Goal: Transaction & Acquisition: Purchase product/service

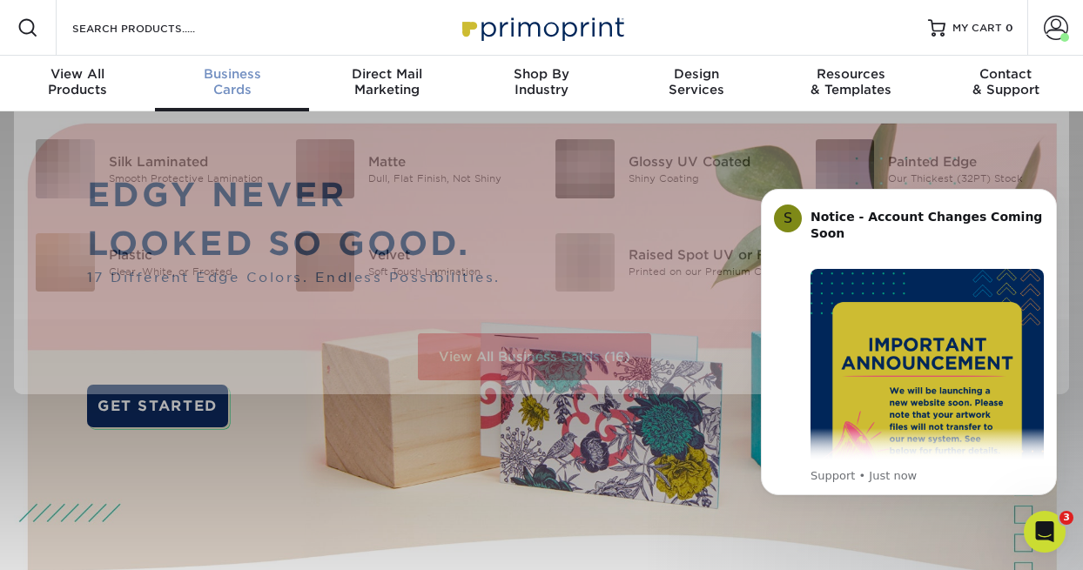
click at [231, 73] on span "Business" at bounding box center [232, 74] width 155 height 16
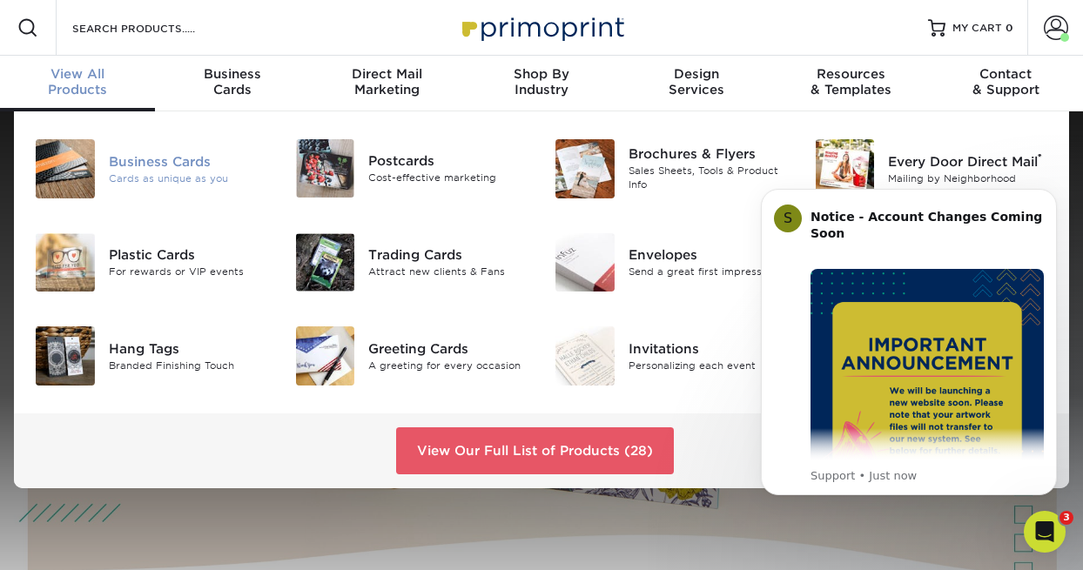
click at [142, 162] on div "Business Cards" at bounding box center [189, 160] width 160 height 19
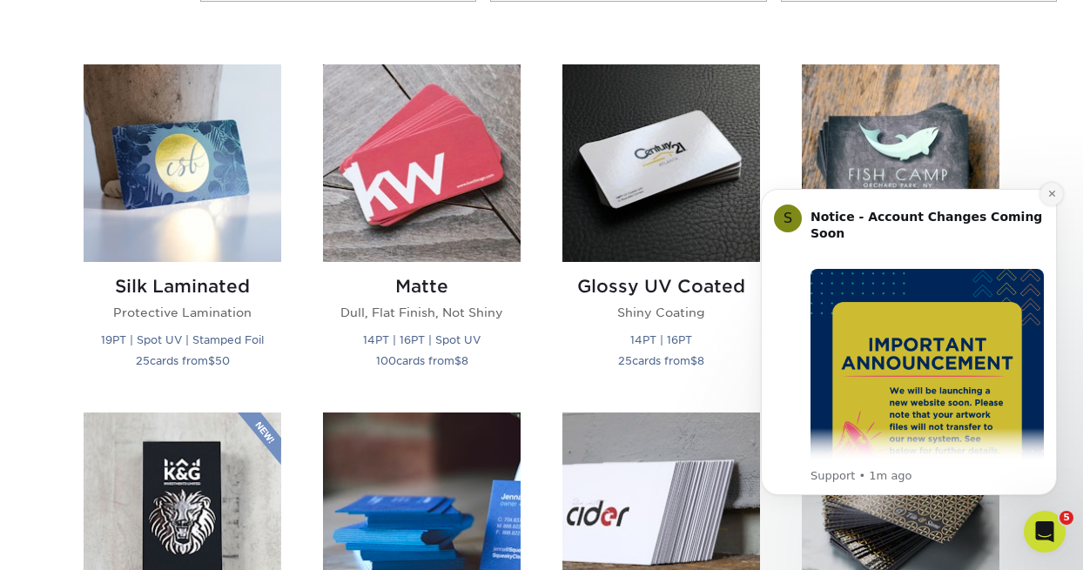
click at [1058, 192] on button "Dismiss notification" at bounding box center [1051, 194] width 23 height 23
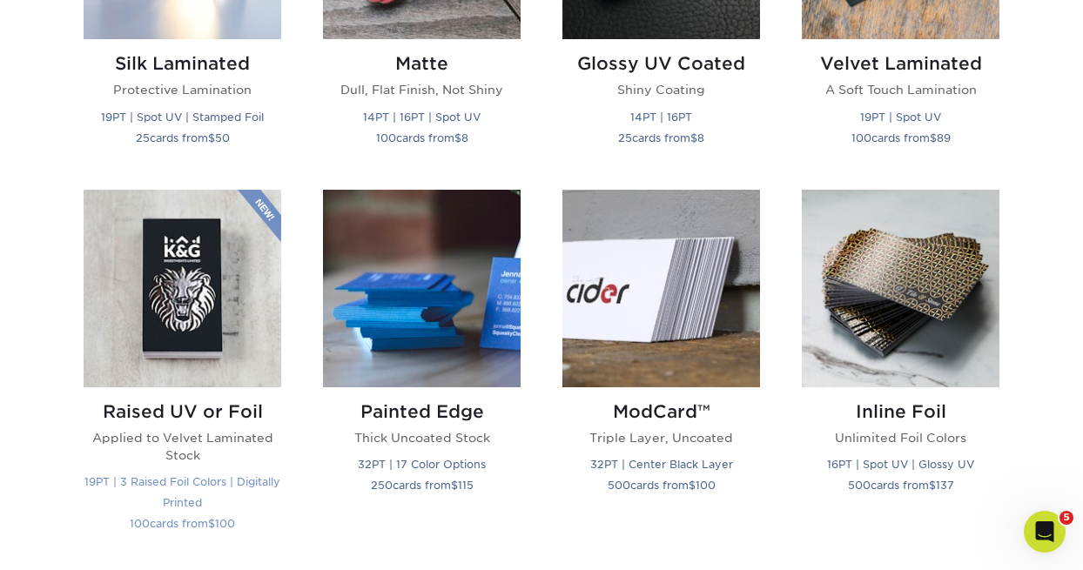
scroll to position [901, 0]
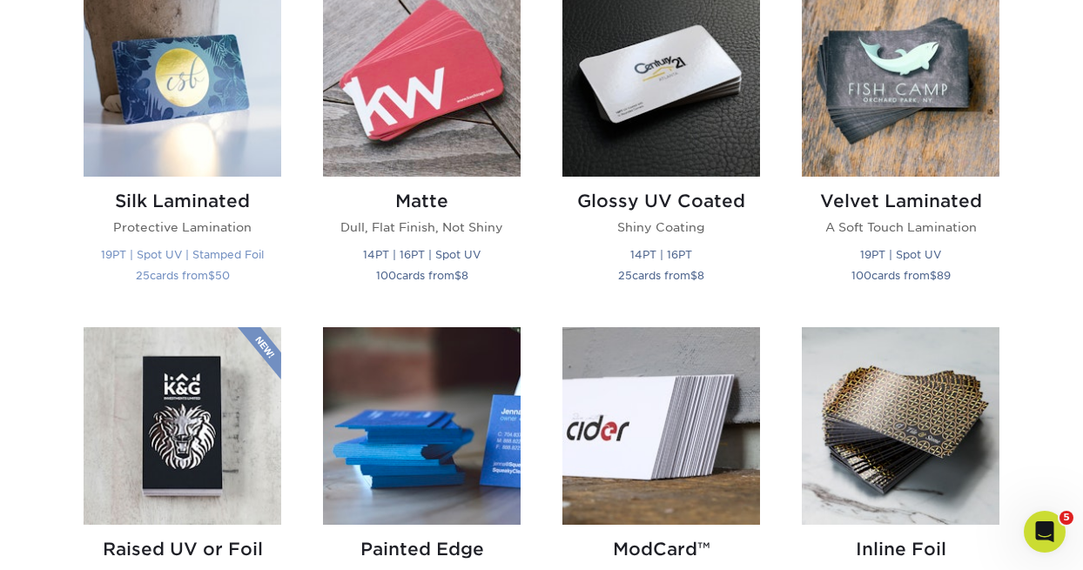
click at [138, 109] on img at bounding box center [183, 78] width 198 height 198
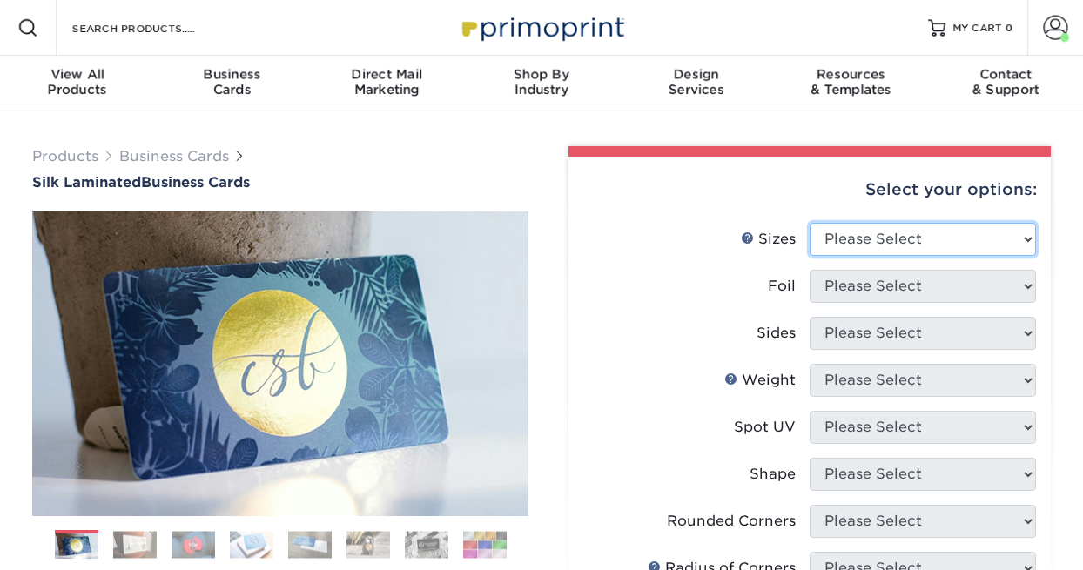
click at [1003, 244] on select "Please Select 1.5" x 3.5" - Mini 1.75" x 3.5" - Mini 2" x 2" - Square 2" x 3" -…" at bounding box center [922, 239] width 226 height 33
select select "2.00x3.50"
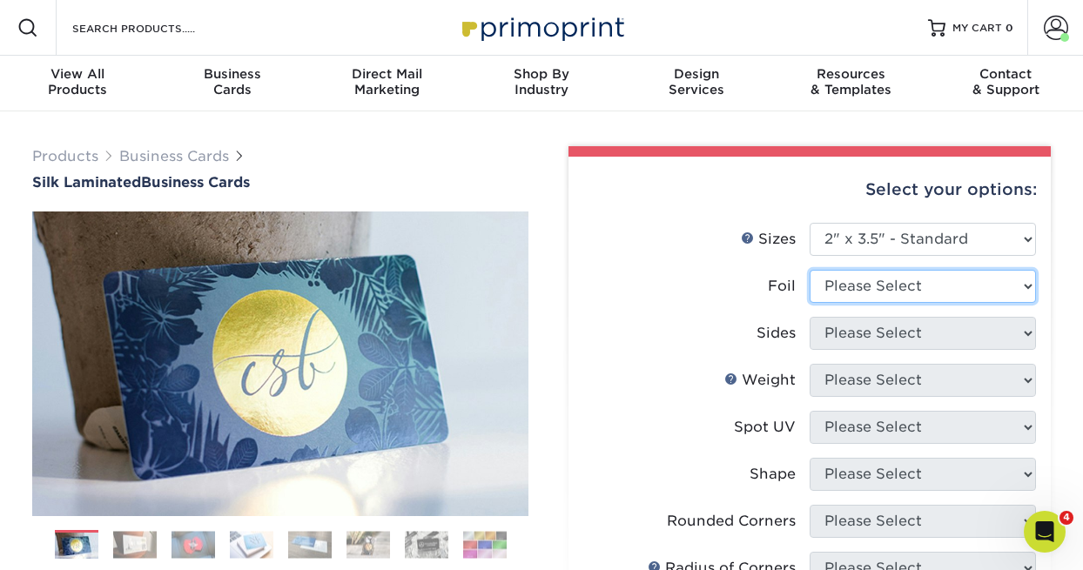
select select "1"
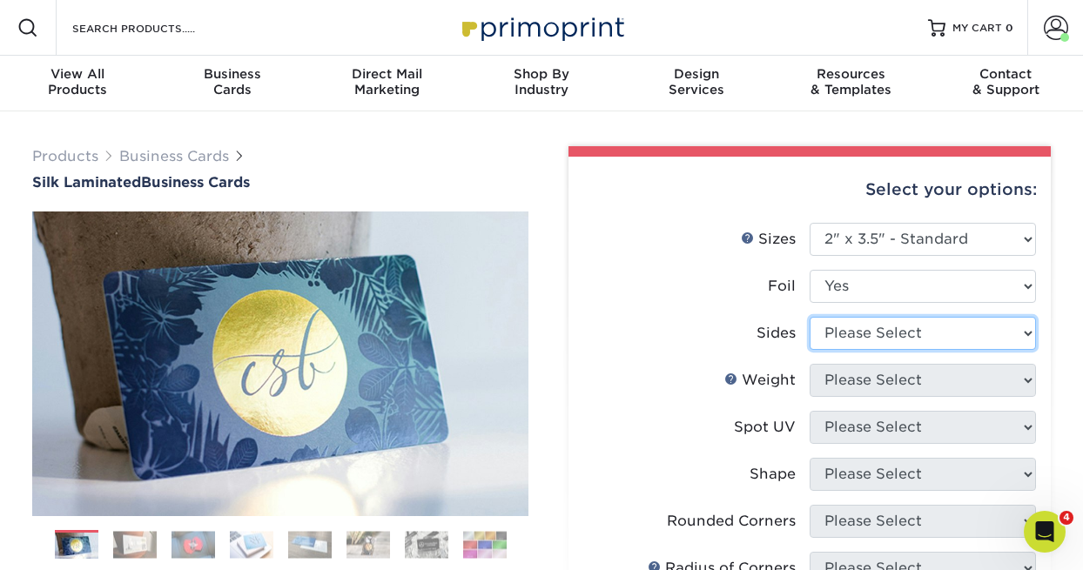
select select "34527644-b4fd-4ffb-9092-1318eefcd9d9"
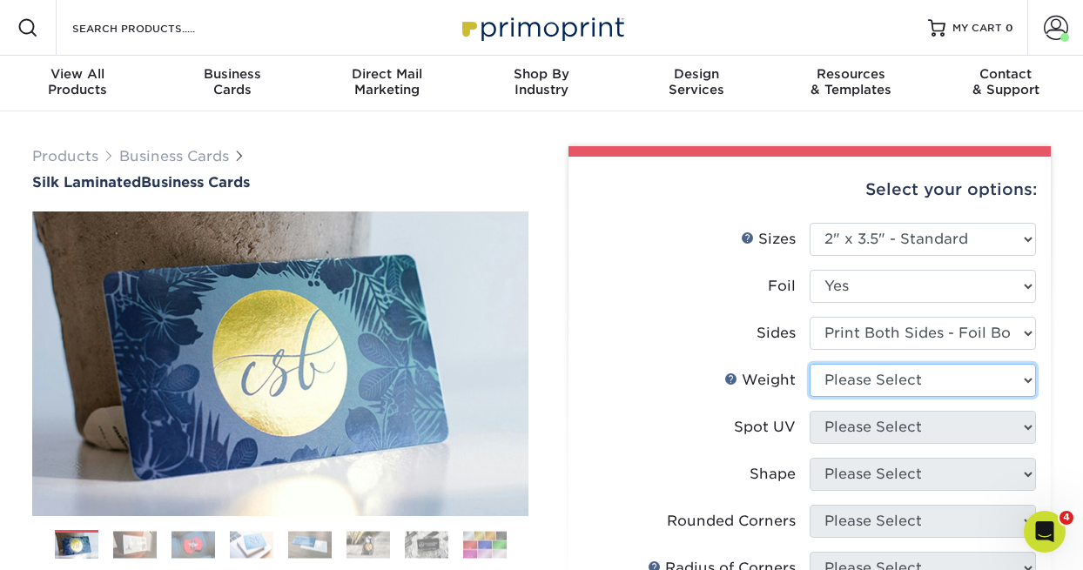
select select "16PT"
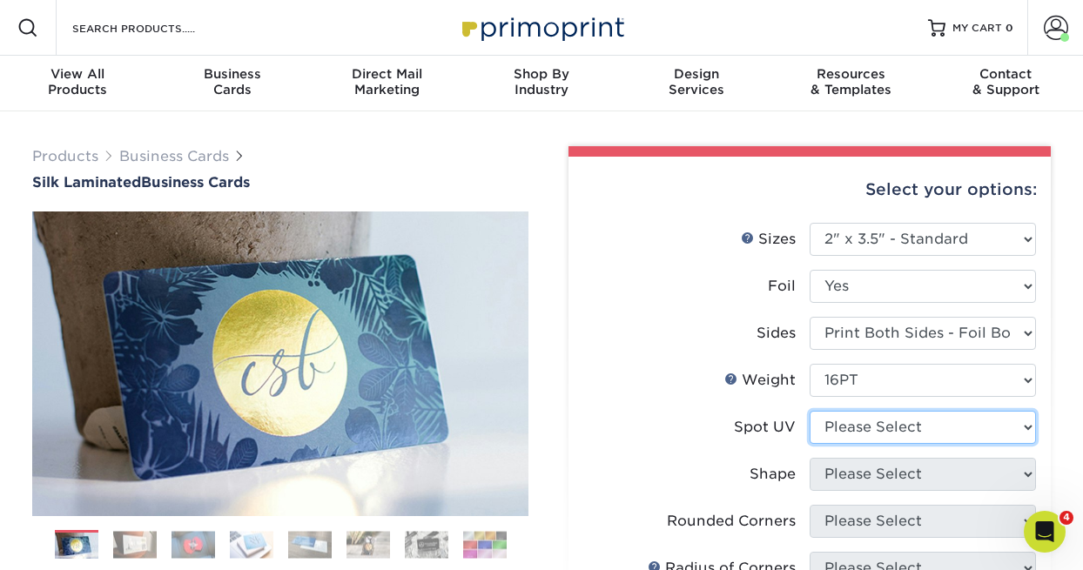
select select "3"
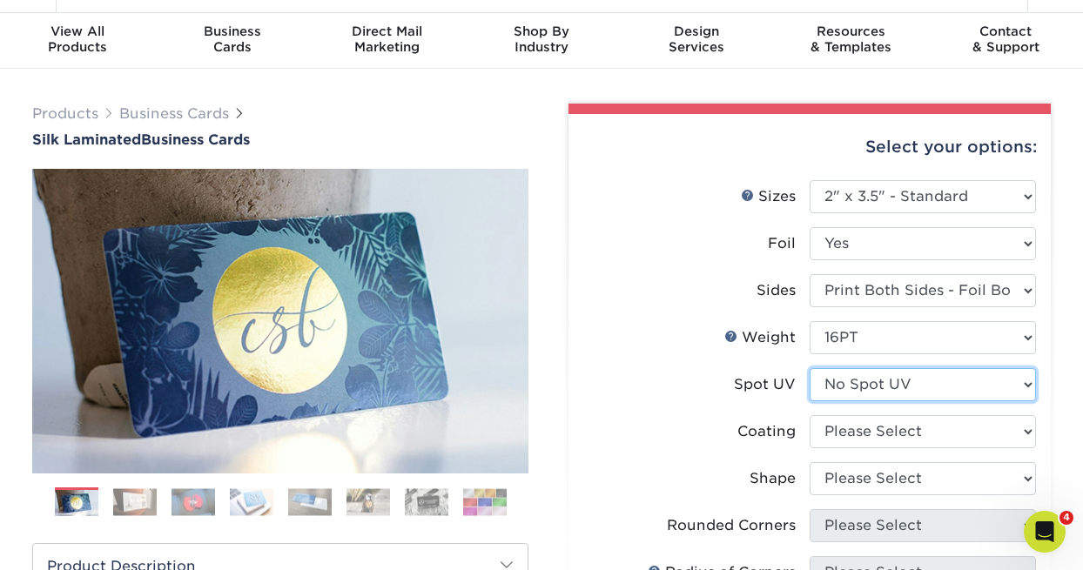
scroll to position [123, 0]
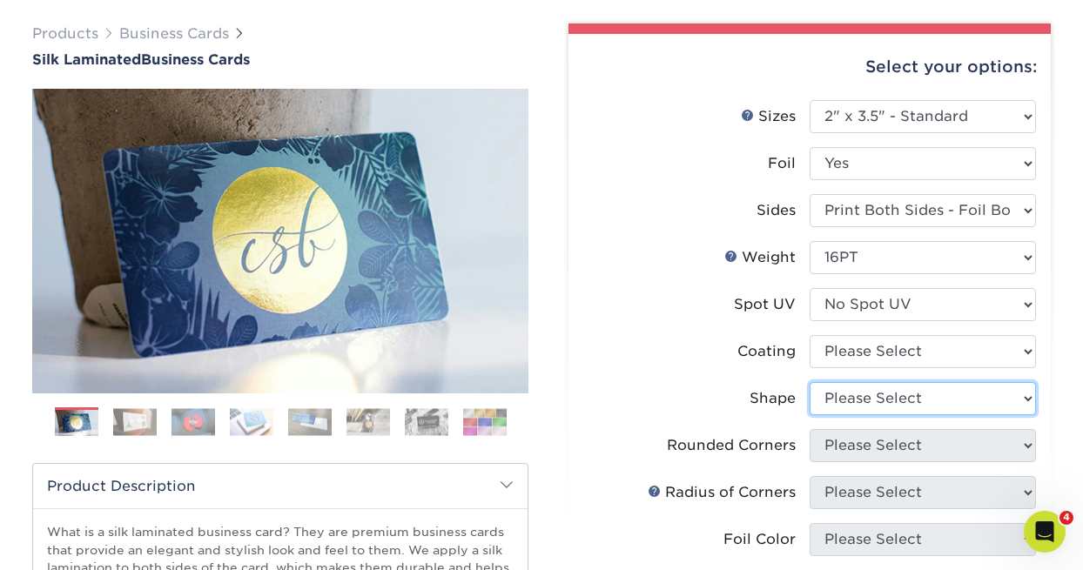
select select "standard"
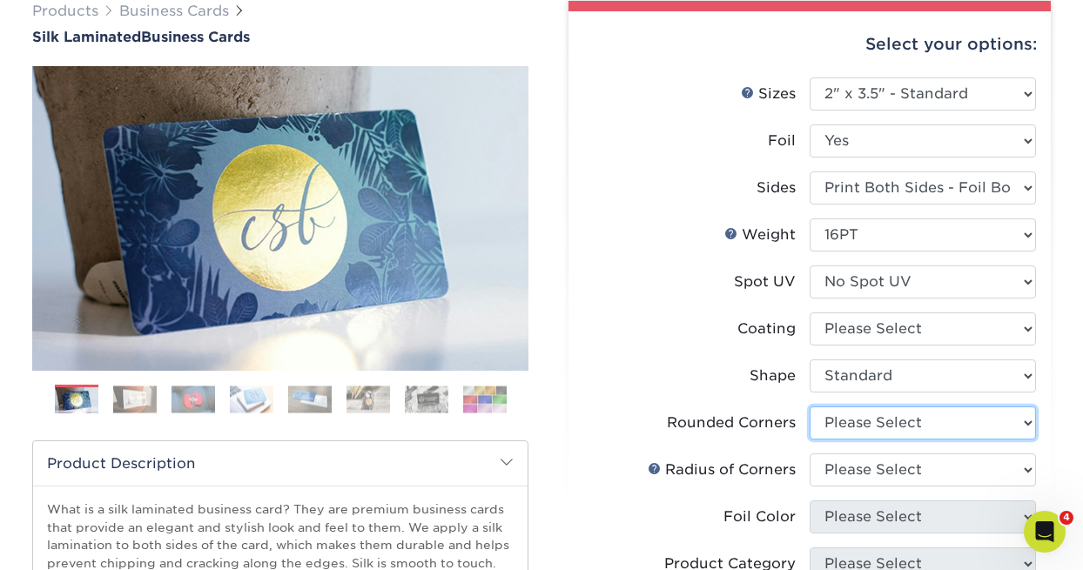
scroll to position [295, 0]
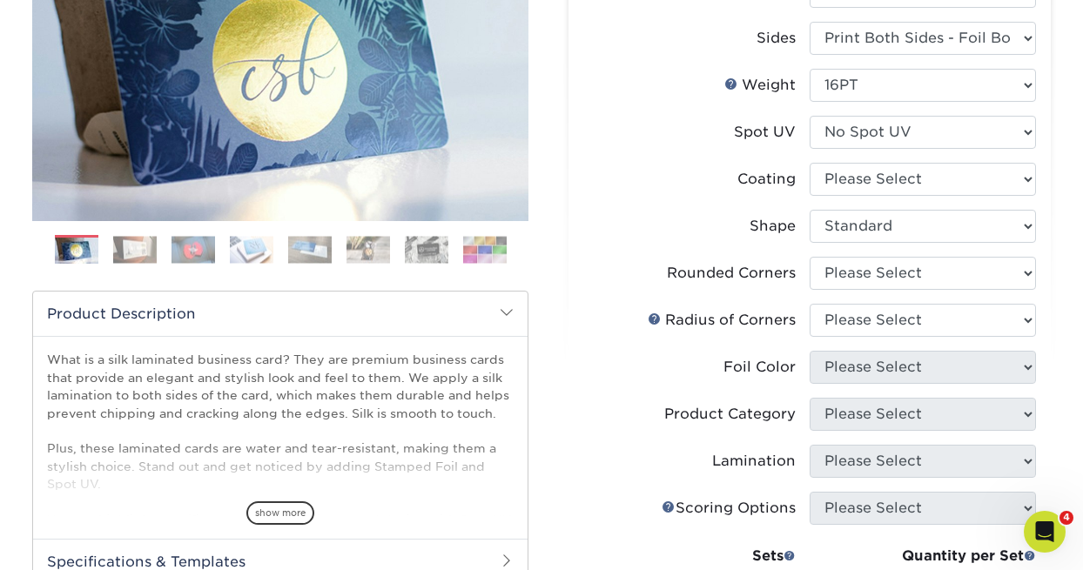
click at [1036, 319] on ul "Sizes Help Sizes Please Select 1.5" x 3.5" - Mini 1.75" x 3.5" - Mini 2" x 2" -…" at bounding box center [809, 328] width 454 height 800
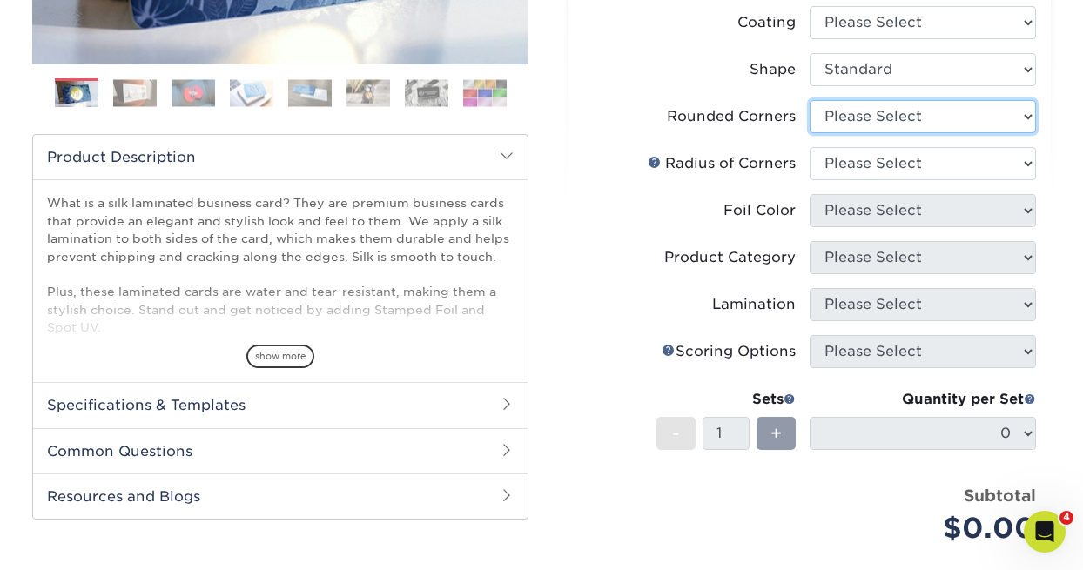
scroll to position [398, 0]
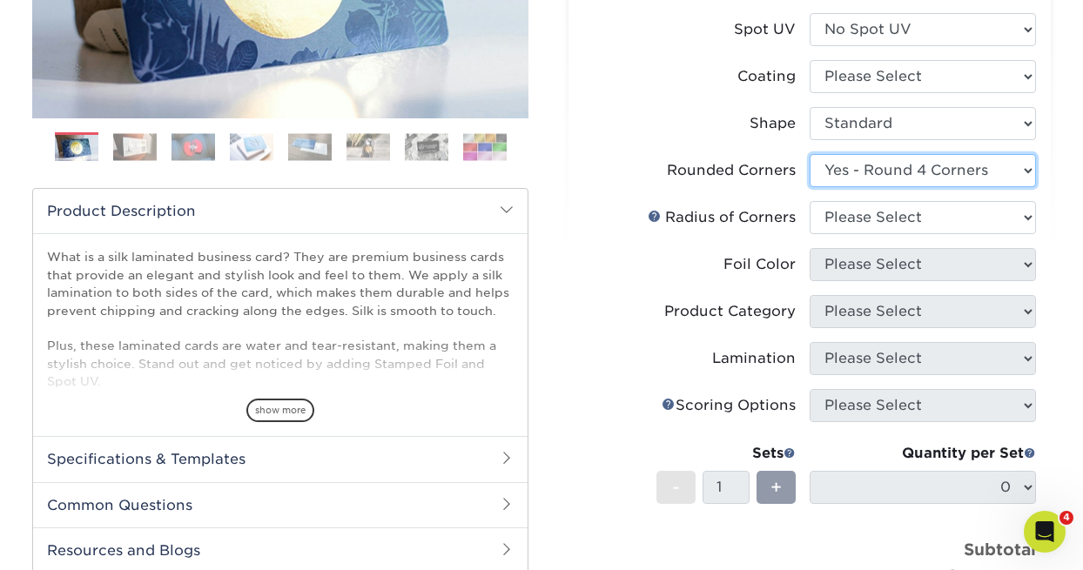
select select "-1"
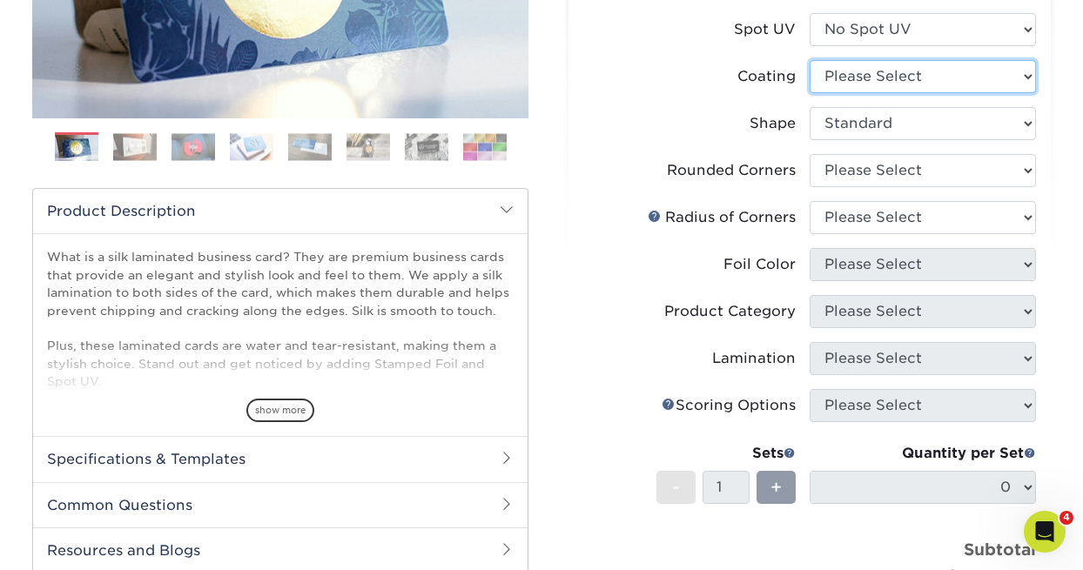
select select "3e7618de-abca-4bda-9f97-8b9129e913d8"
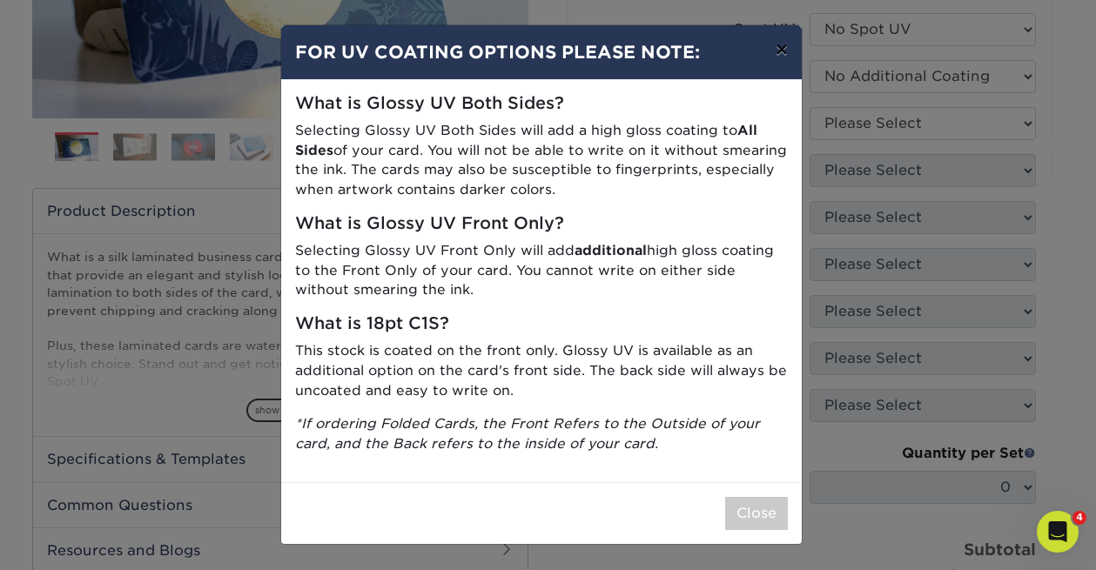
click at [788, 52] on button "×" at bounding box center [782, 49] width 40 height 49
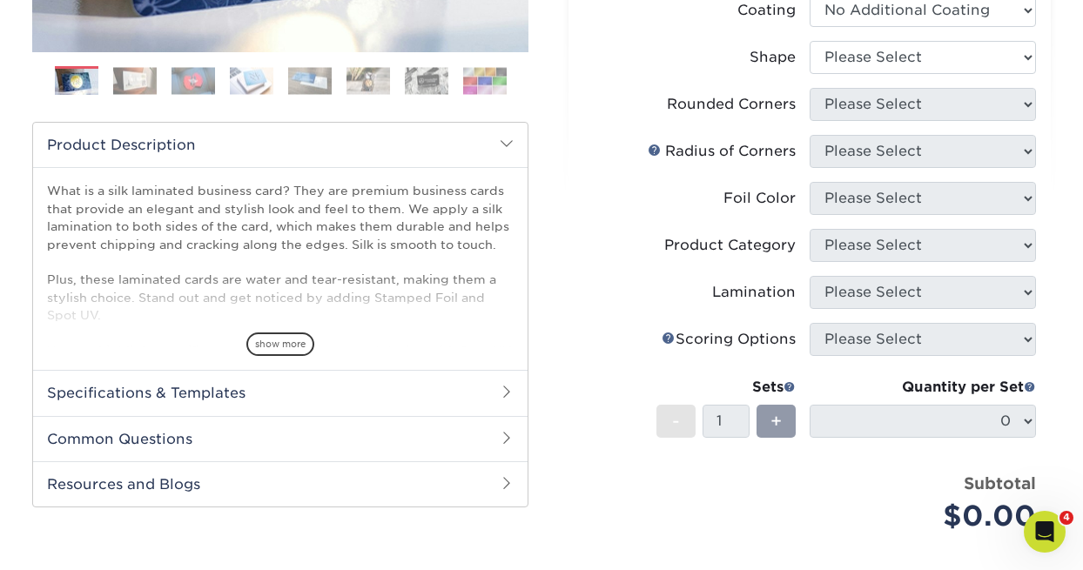
scroll to position [433, 0]
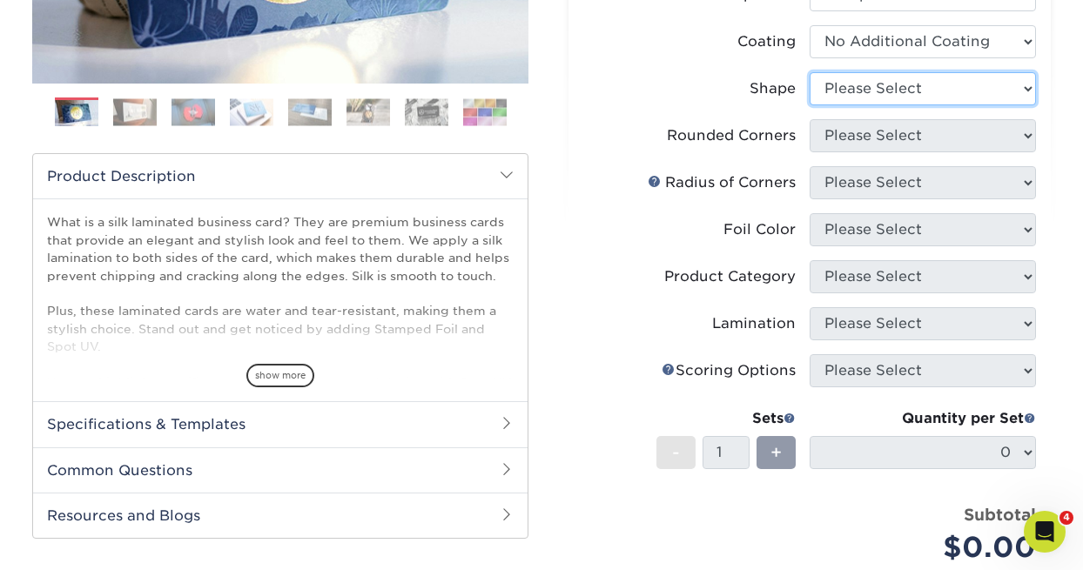
select select "standard"
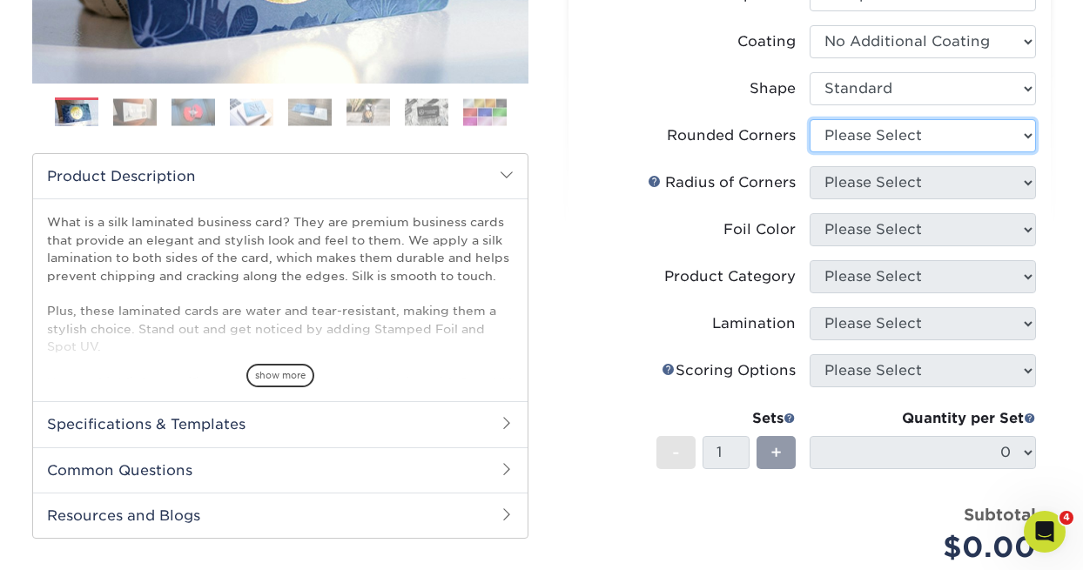
select select "7672df9e-0e0a-464d-8e1f-920c575e4da3"
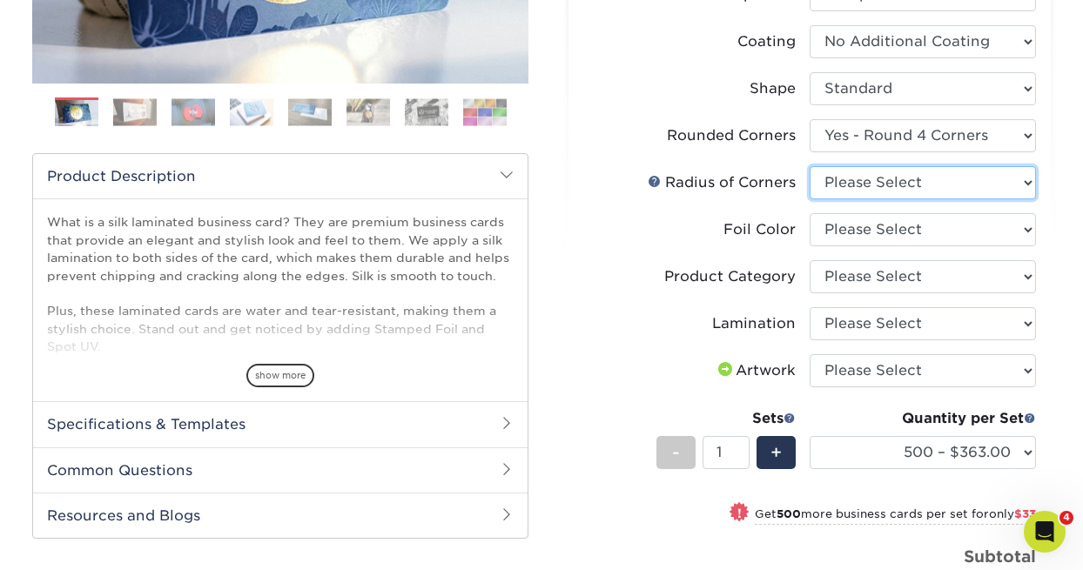
select select "589680c7-ee9a-431b-9d12-d7aeb1386a97"
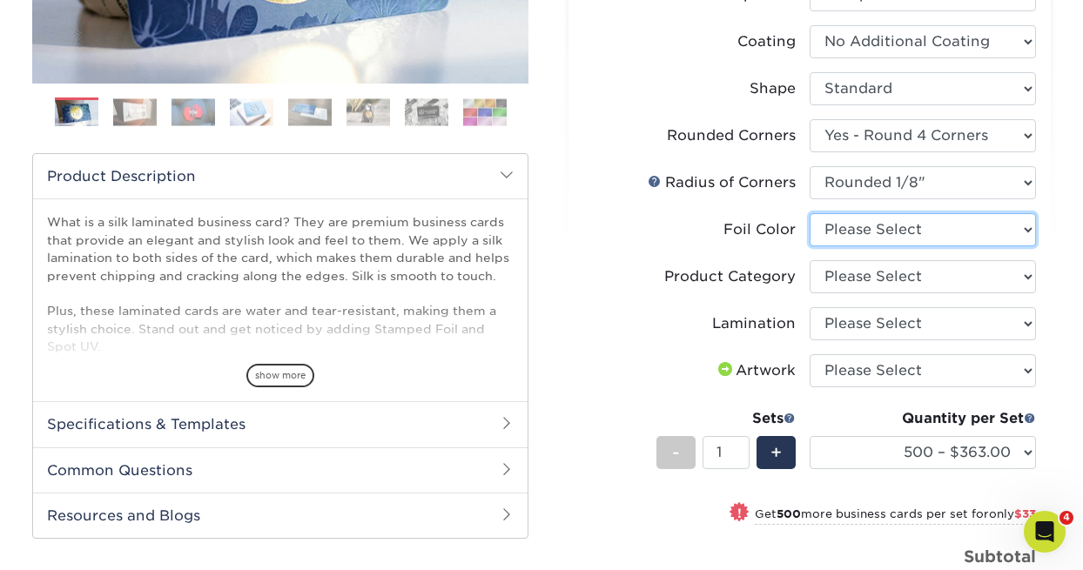
select select "acffa4a5-22f9-4585-ba3f-0adaa54b8c85"
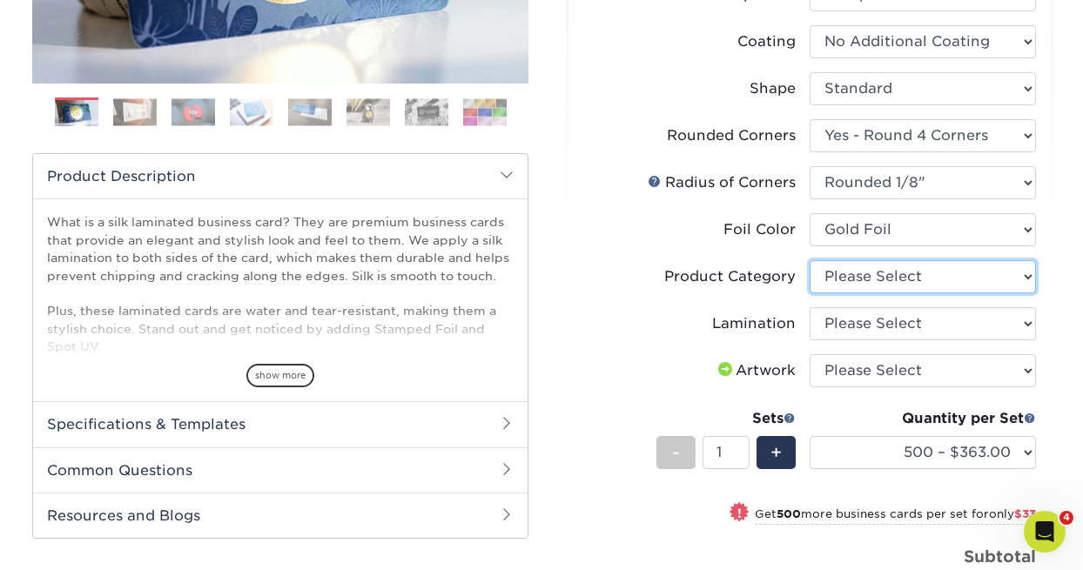
select select "3b5148f1-0588-4f88-a218-97bcfdce65c1"
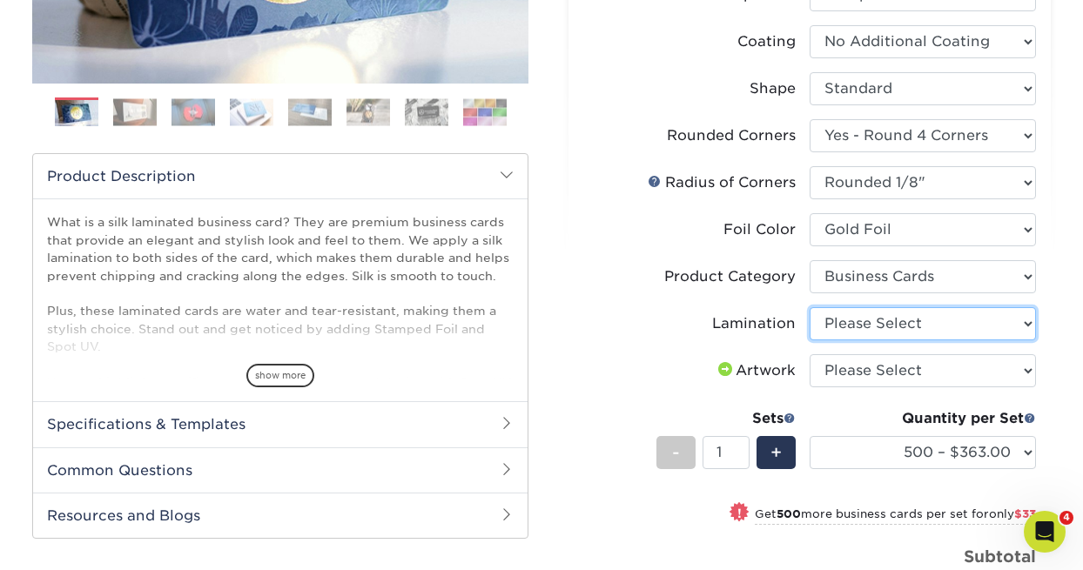
select select "ccacb42f-45f7-42d3-bbd3-7c8421cf37f0"
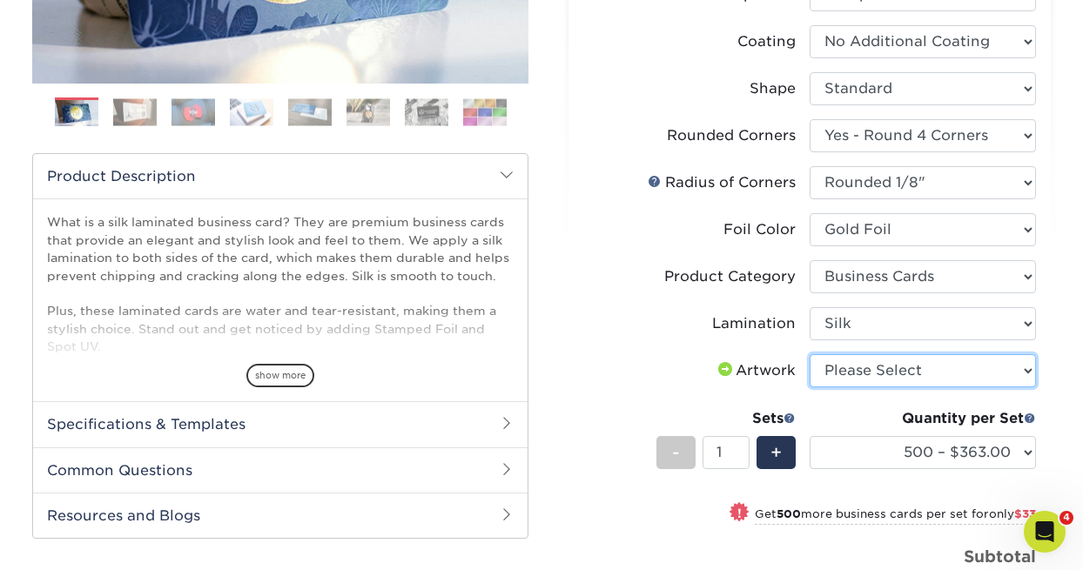
select select "upload"
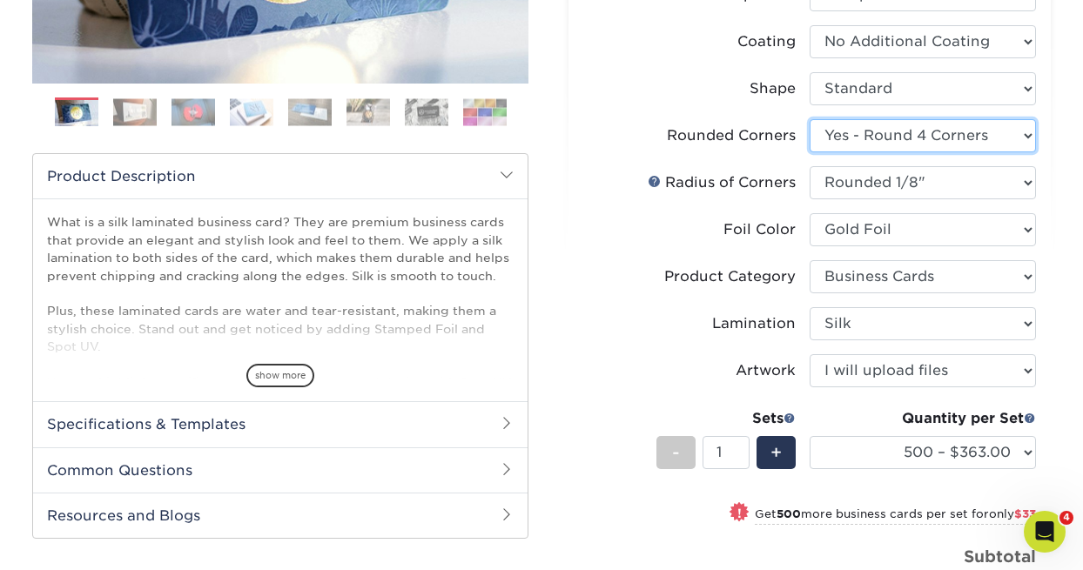
select select "0"
select select "-1"
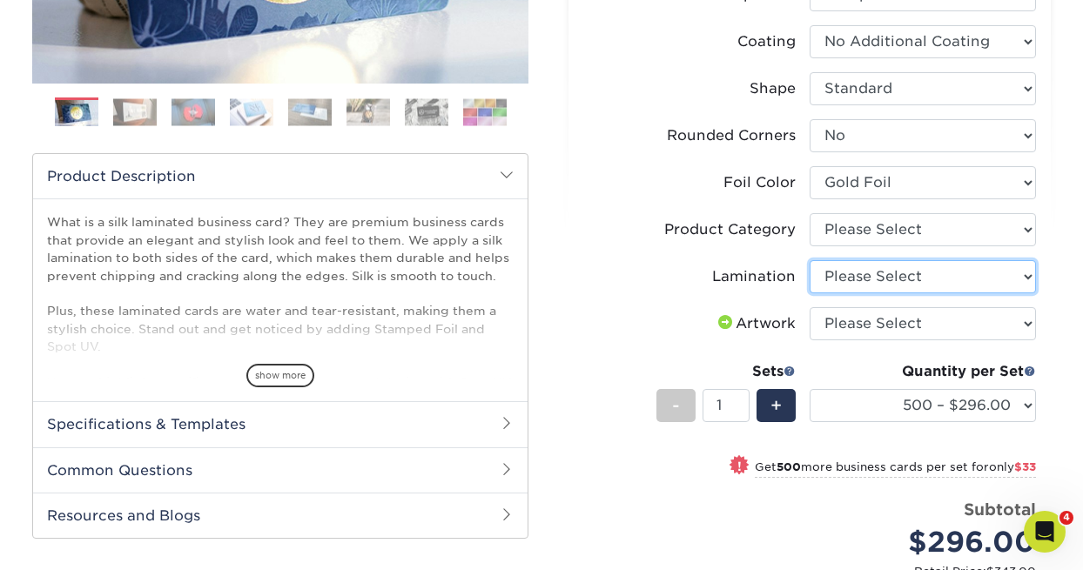
select select "ccacb42f-45f7-42d3-bbd3-7c8421cf37f0"
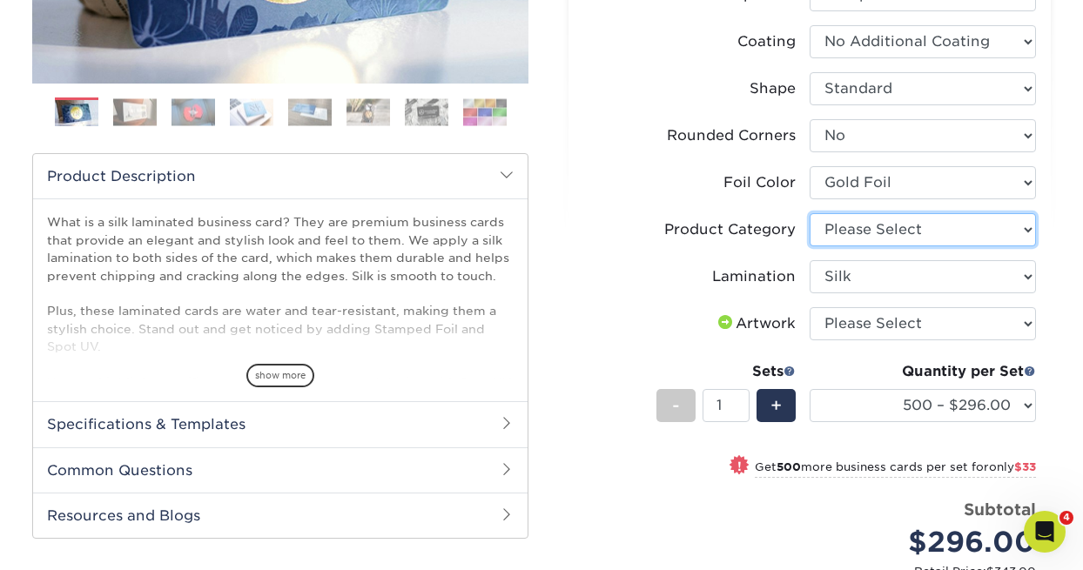
select select "3b5148f1-0588-4f88-a218-97bcfdce65c1"
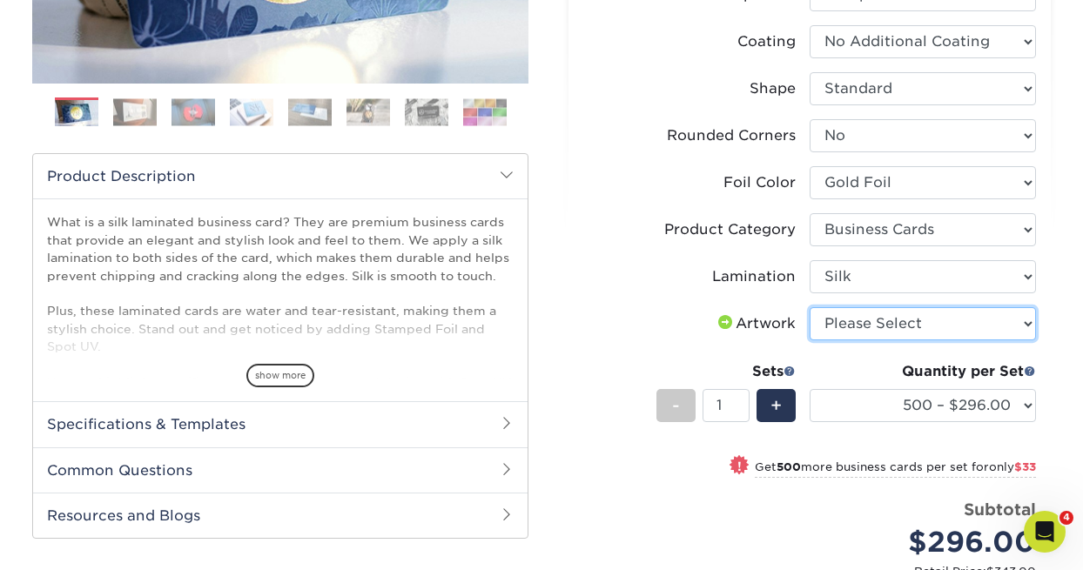
select select "upload"
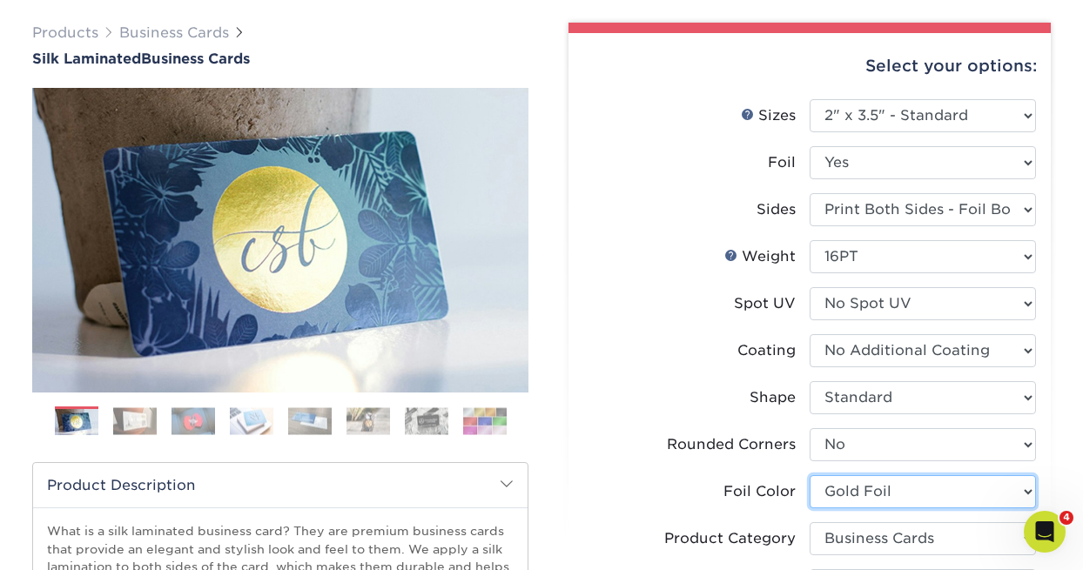
scroll to position [127, 0]
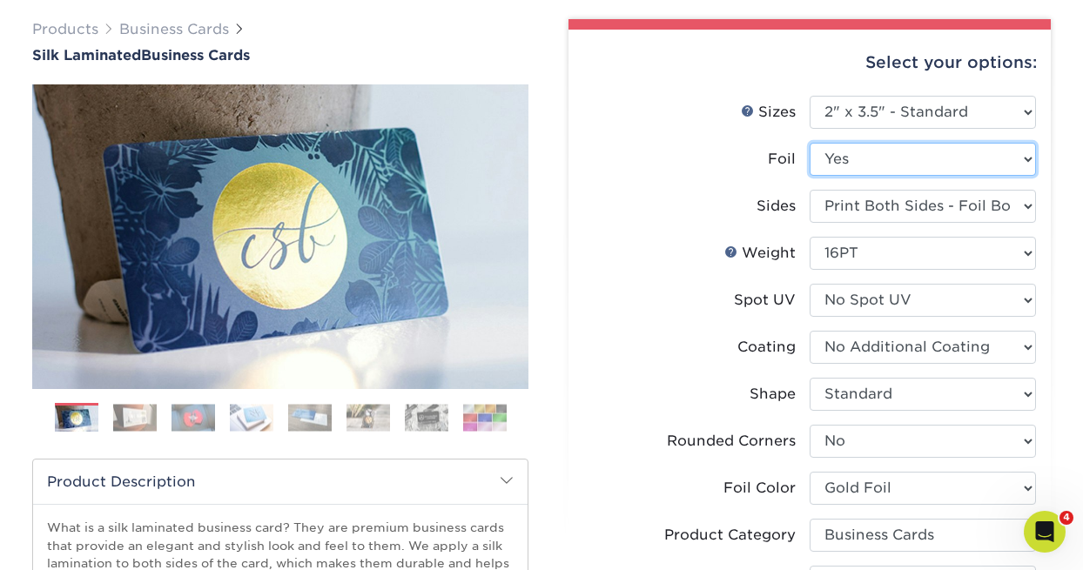
select select "0"
select select "-1"
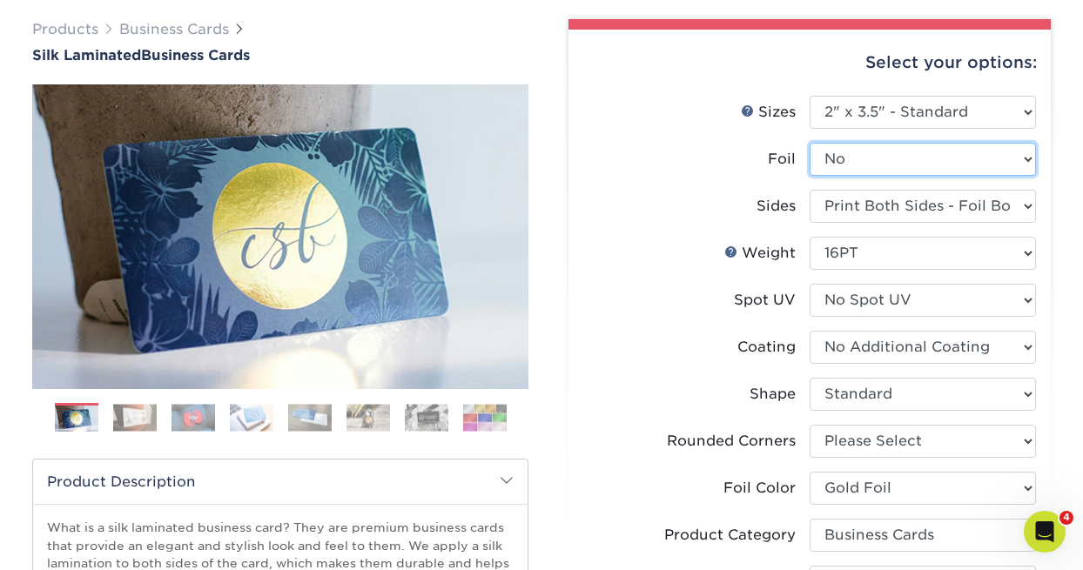
select select "500 – $296.00"
select select "-1"
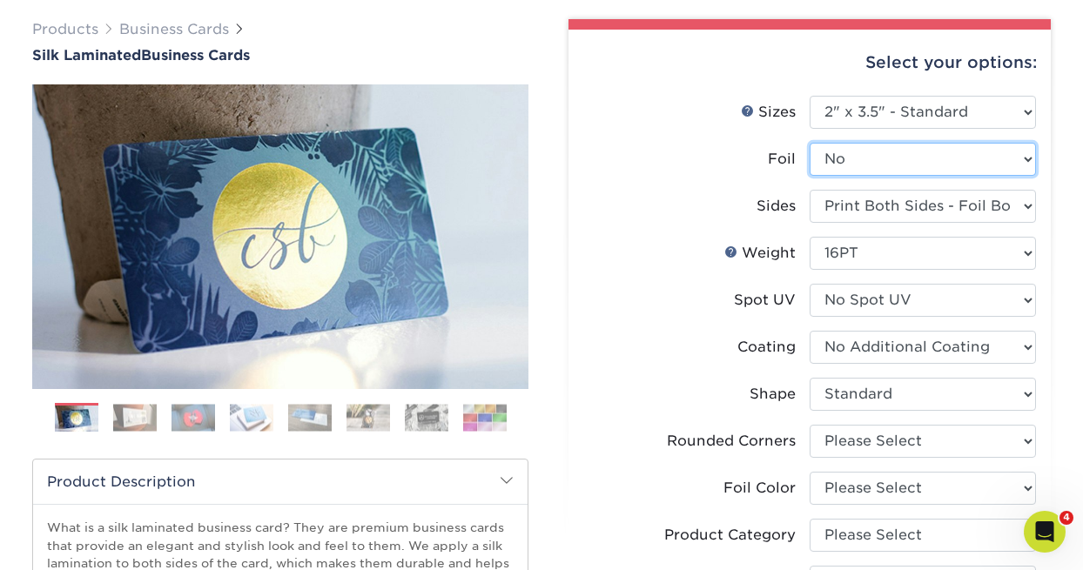
select select "-1"
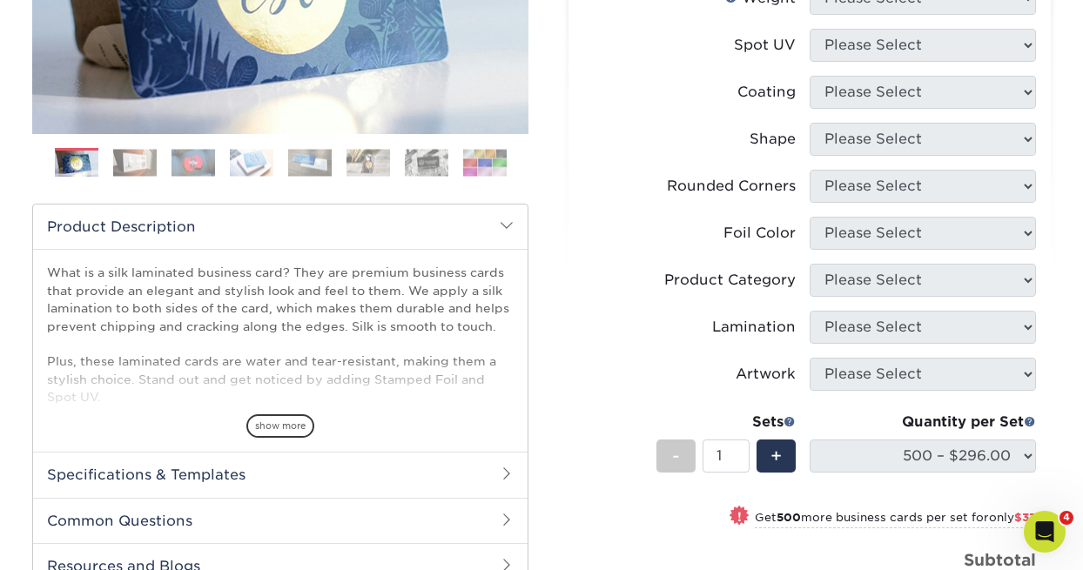
scroll to position [247, 0]
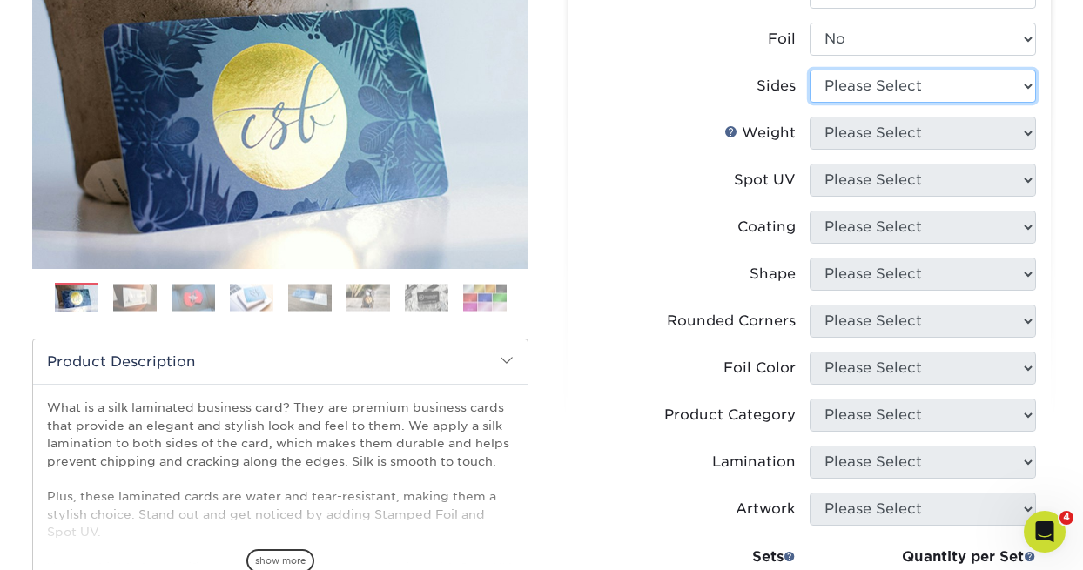
select select "13abbda7-1d64-4f25-8bb2-c179b224825d"
select select "500 – $296.00"
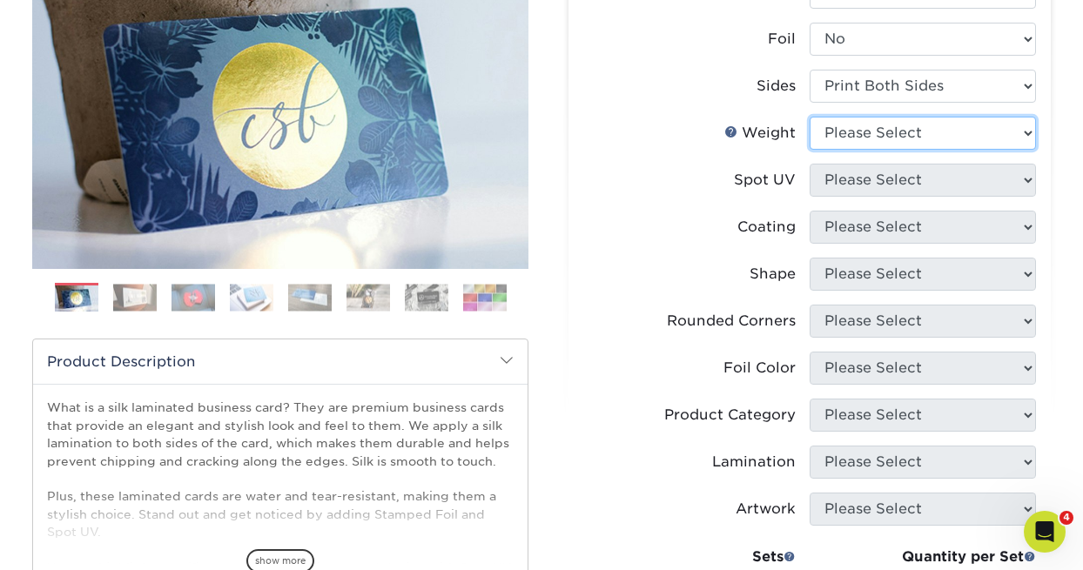
select select "16PT"
select select "500 – $296.00"
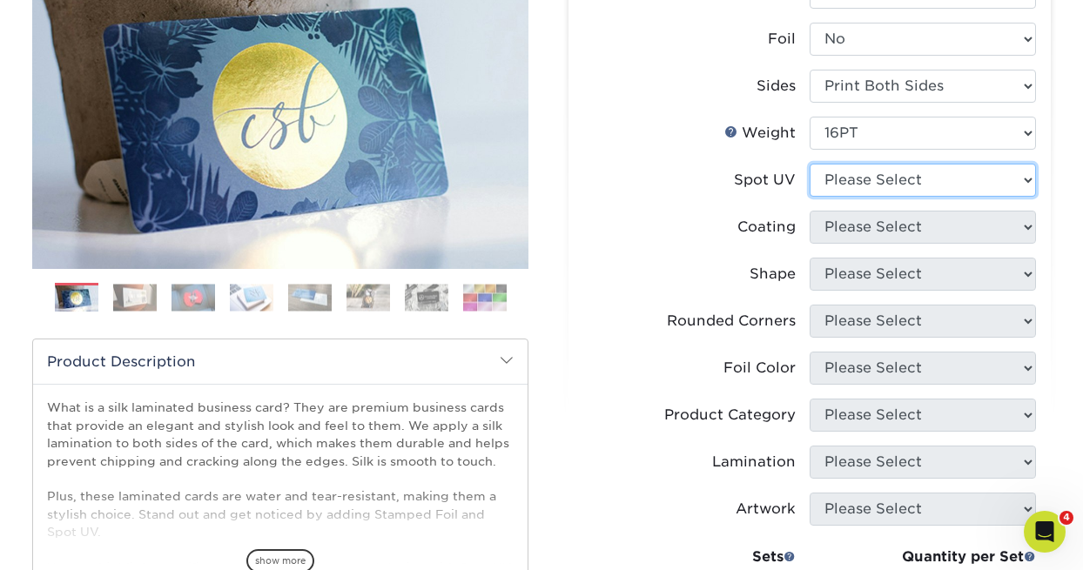
select select "3"
select select "500 – $296.00"
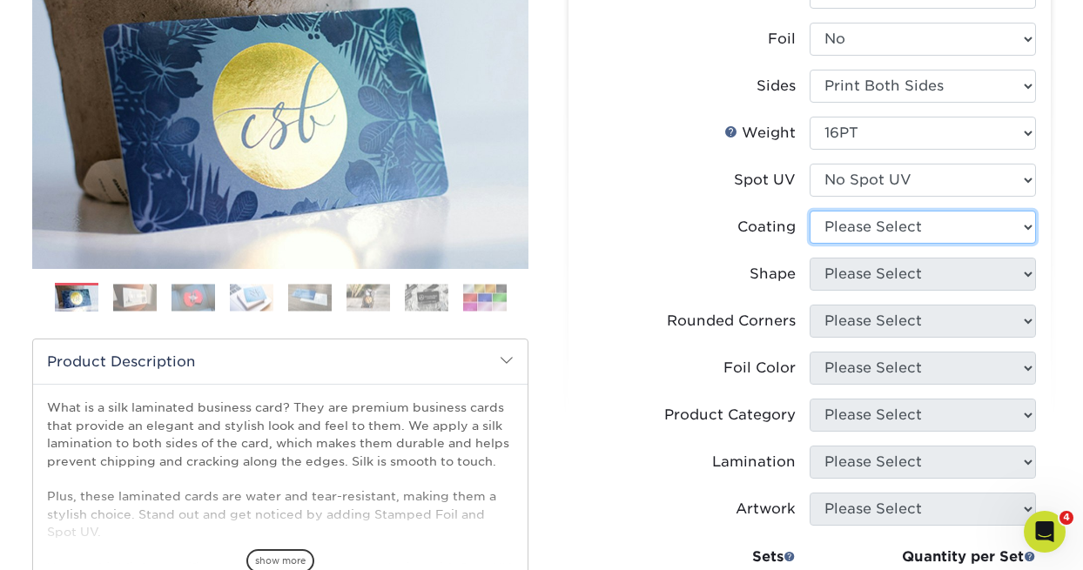
select select "3e7618de-abca-4bda-9f97-8b9129e913d8"
select select "500 – $296.00"
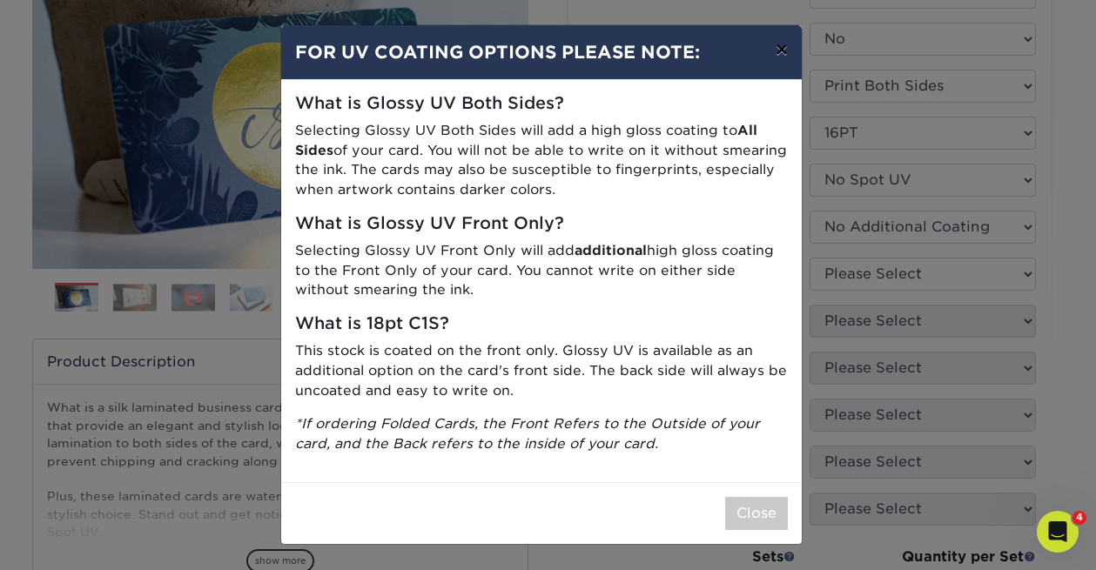
click at [783, 49] on button "×" at bounding box center [782, 49] width 40 height 49
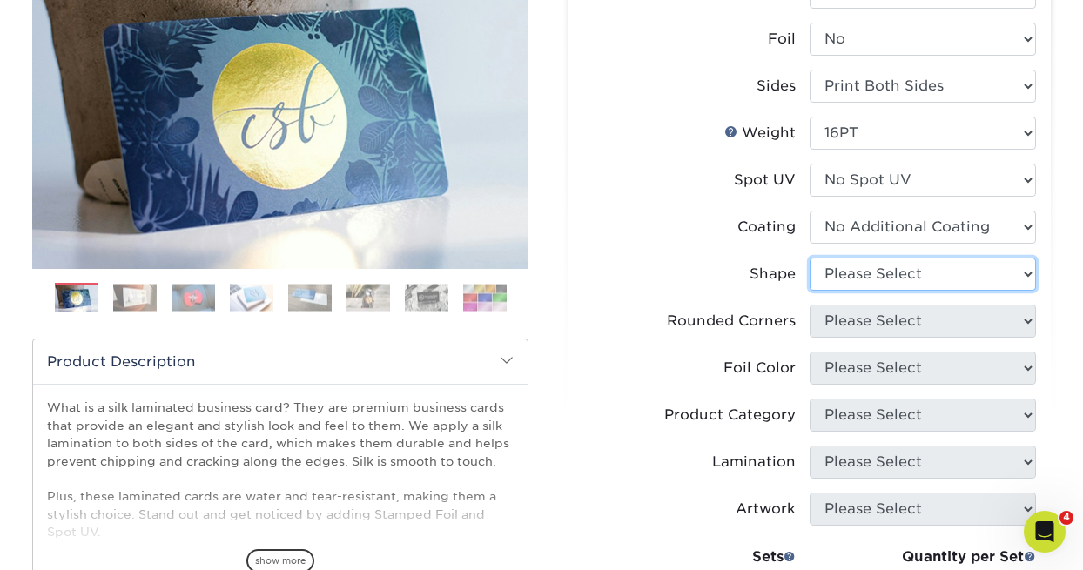
select select "standard"
select select "500 – $296.00"
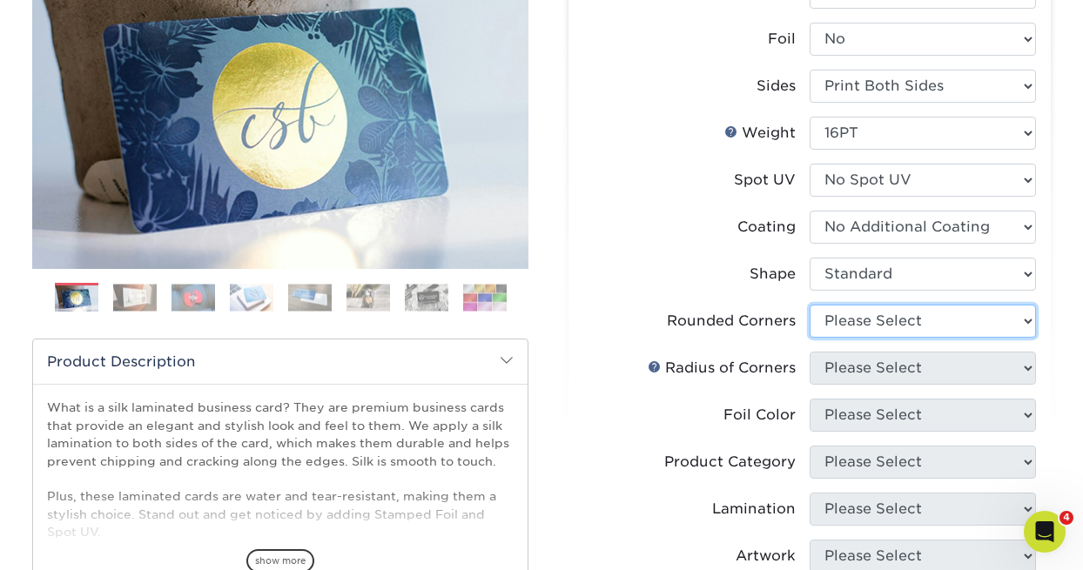
select select "7672df9e-0e0a-464d-8e1f-920c575e4da3"
select select "-1"
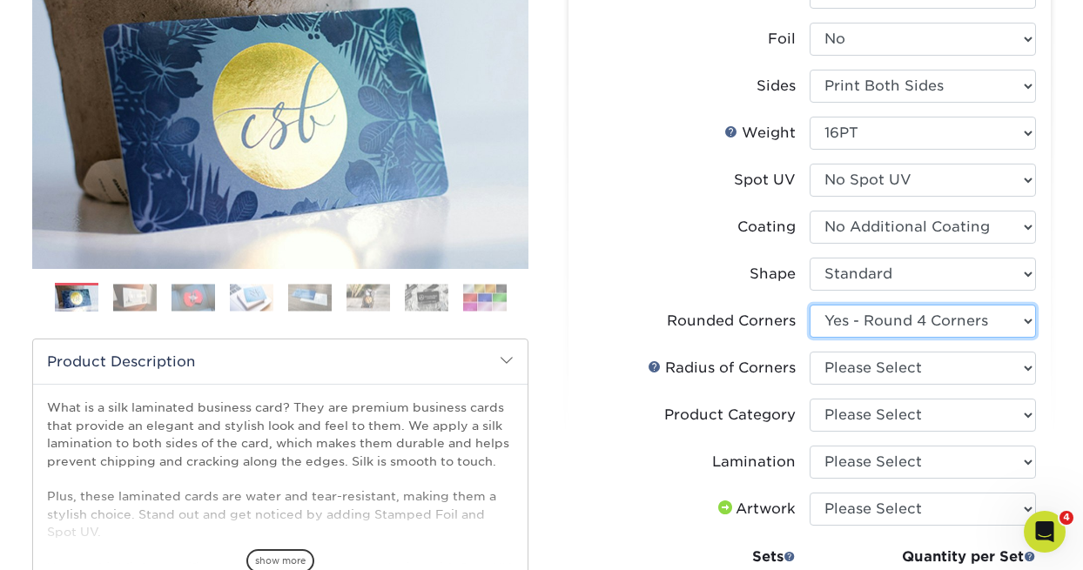
select select "0"
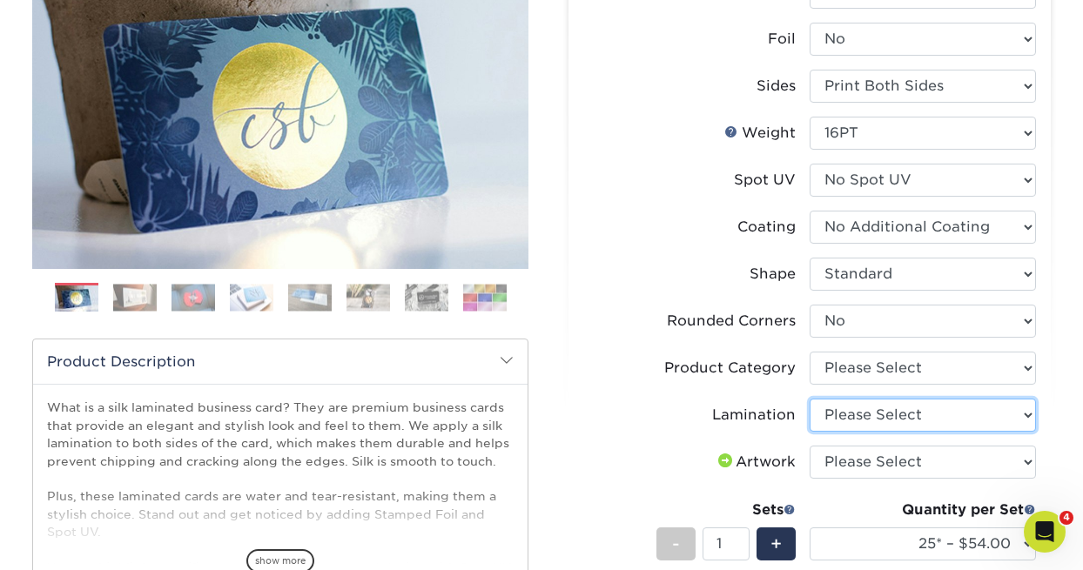
select select "ccacb42f-45f7-42d3-bbd3-7c8421cf37f0"
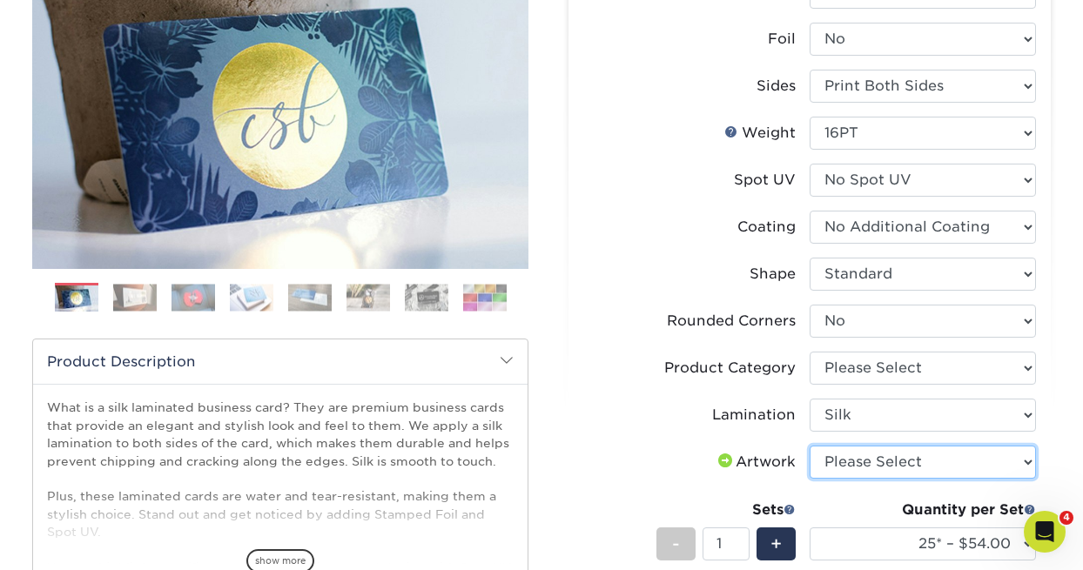
select select "upload"
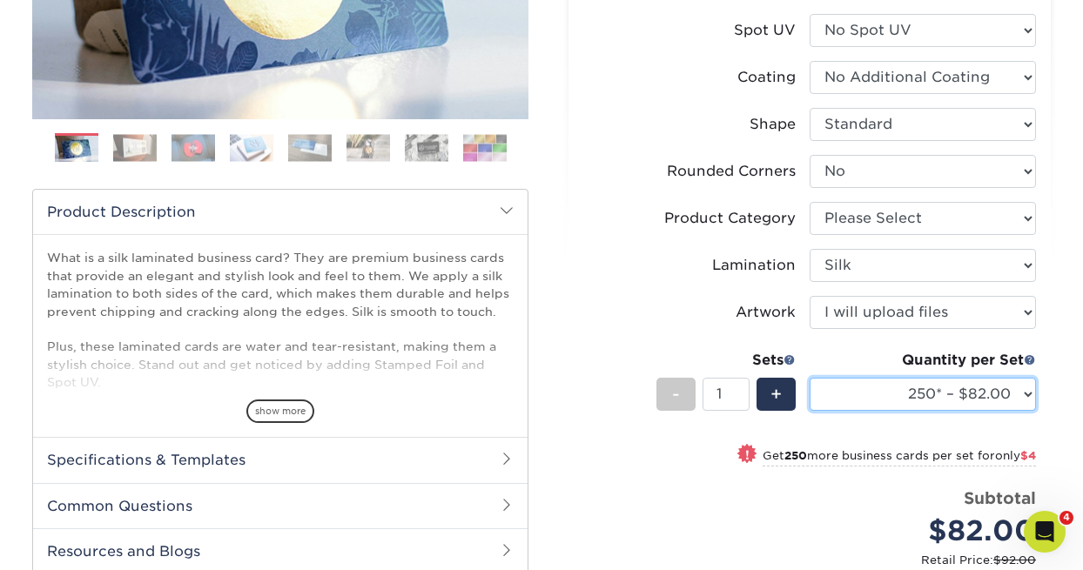
select select "500 – $86.00"
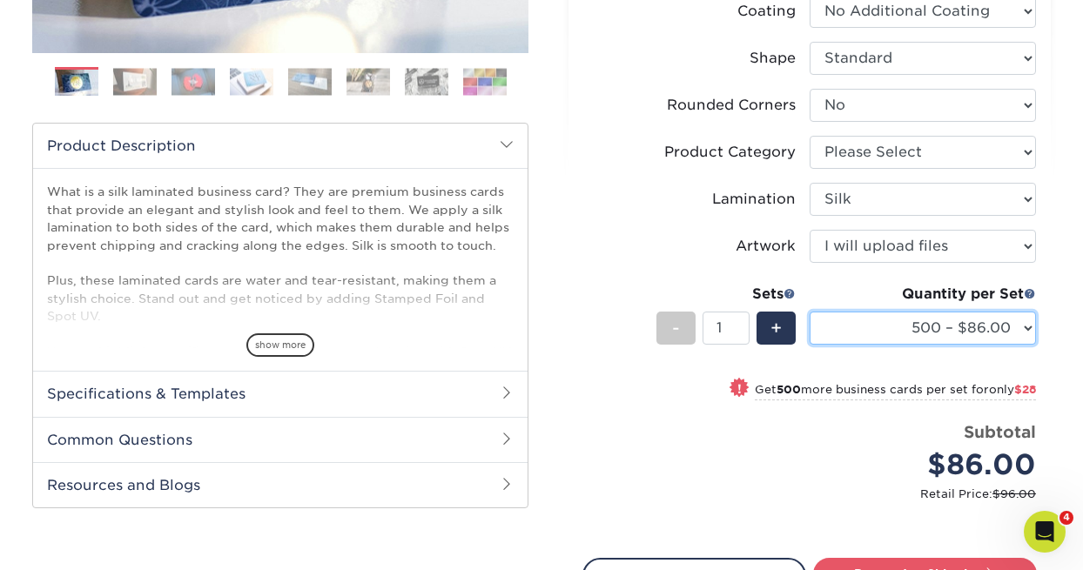
scroll to position [580, 0]
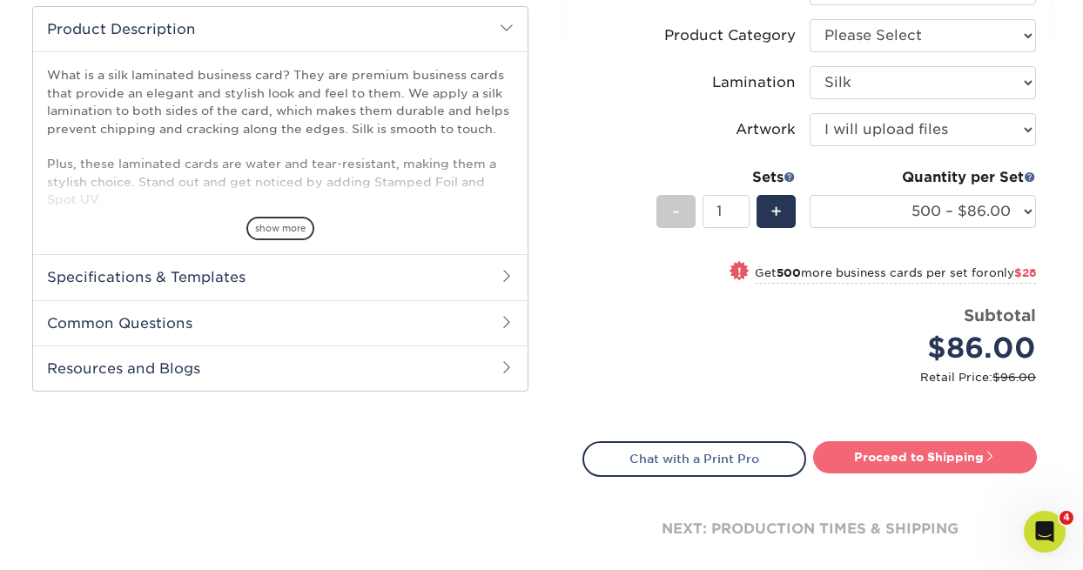
click at [908, 458] on link "Proceed to Shipping" at bounding box center [925, 456] width 224 height 31
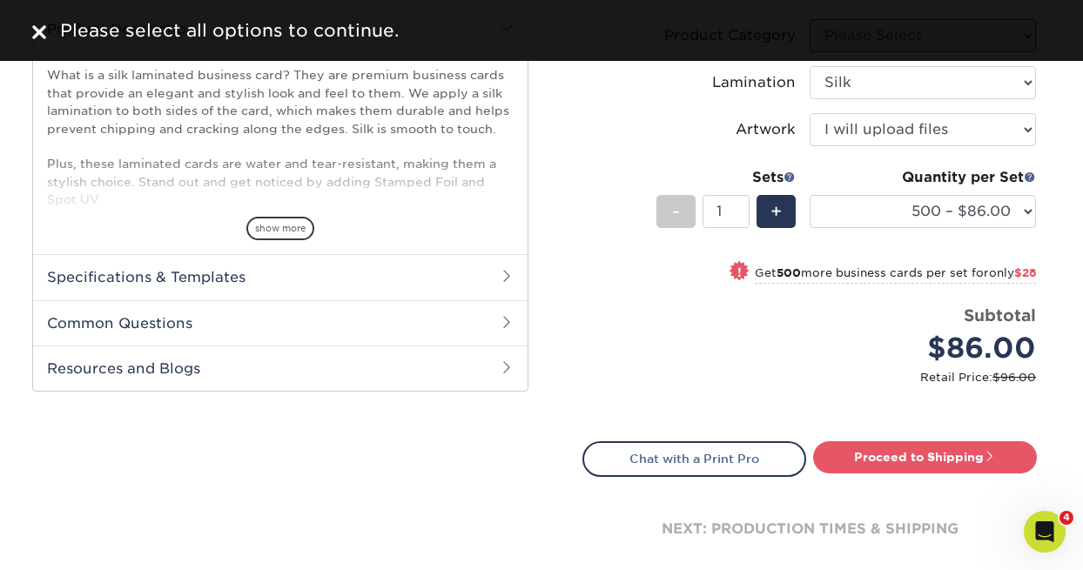
scroll to position [554, 0]
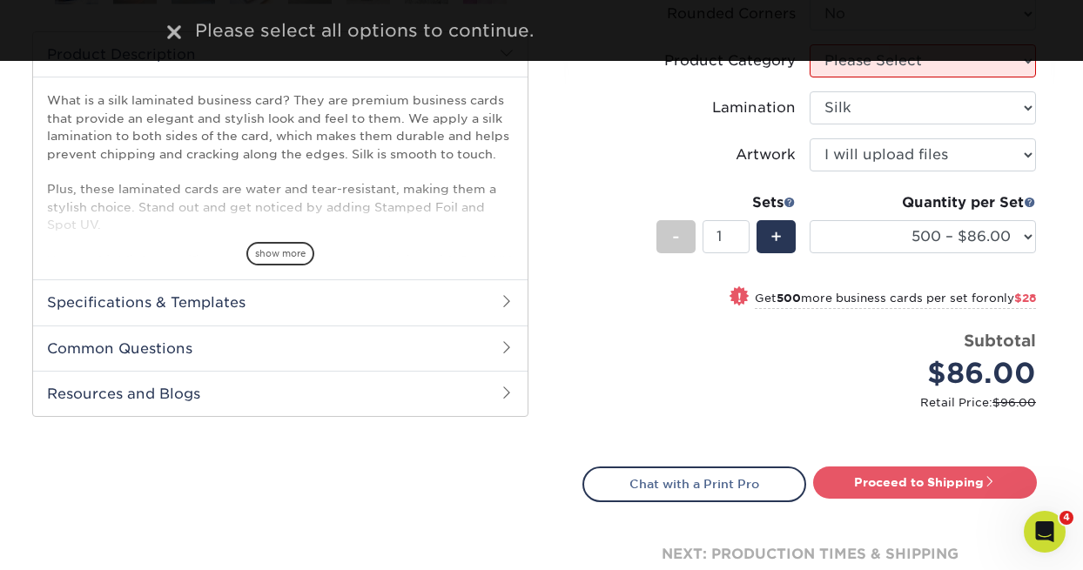
click at [621, 329] on div "Price per set $86.00" at bounding box center [696, 362] width 226 height 66
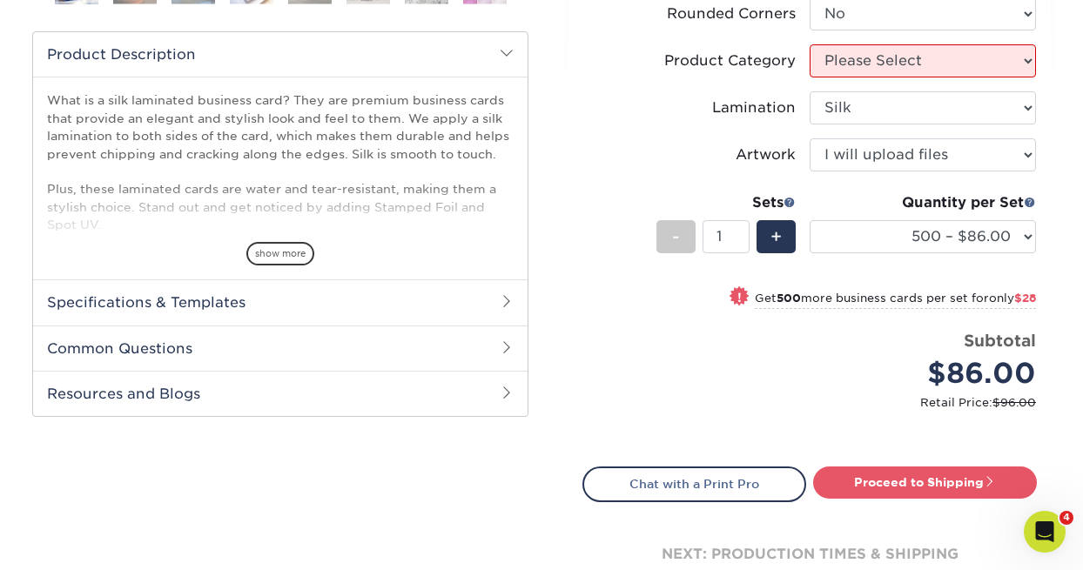
scroll to position [519, 0]
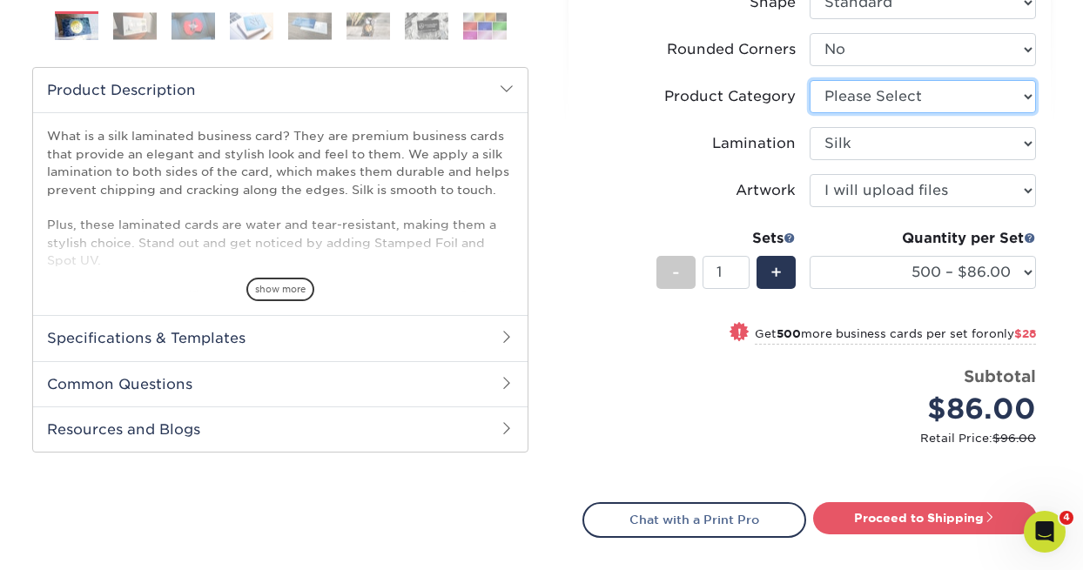
select select "3b5148f1-0588-4f88-a218-97bcfdce65c1"
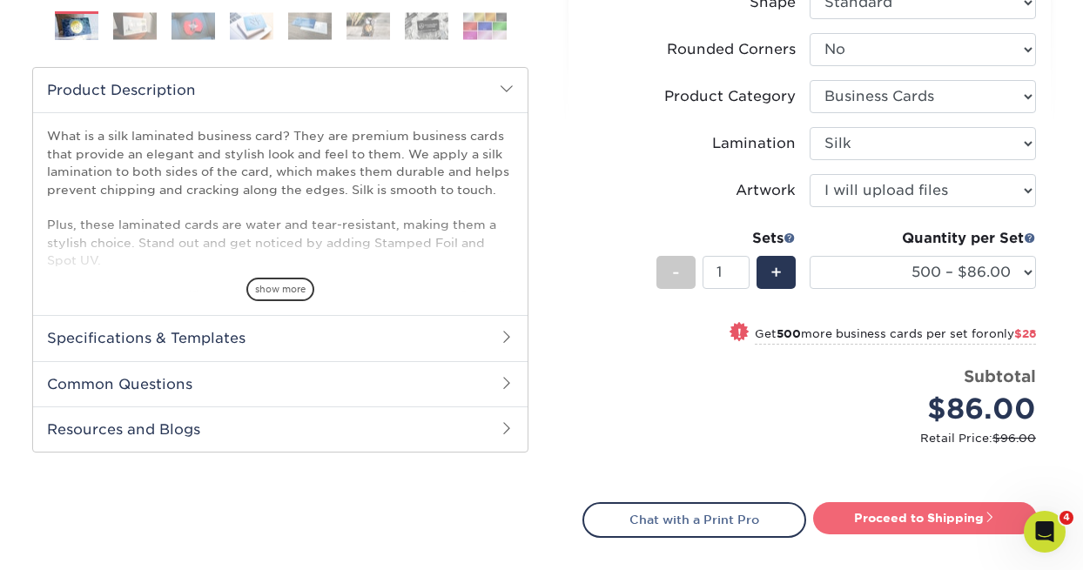
click at [889, 523] on link "Proceed to Shipping" at bounding box center [925, 517] width 224 height 31
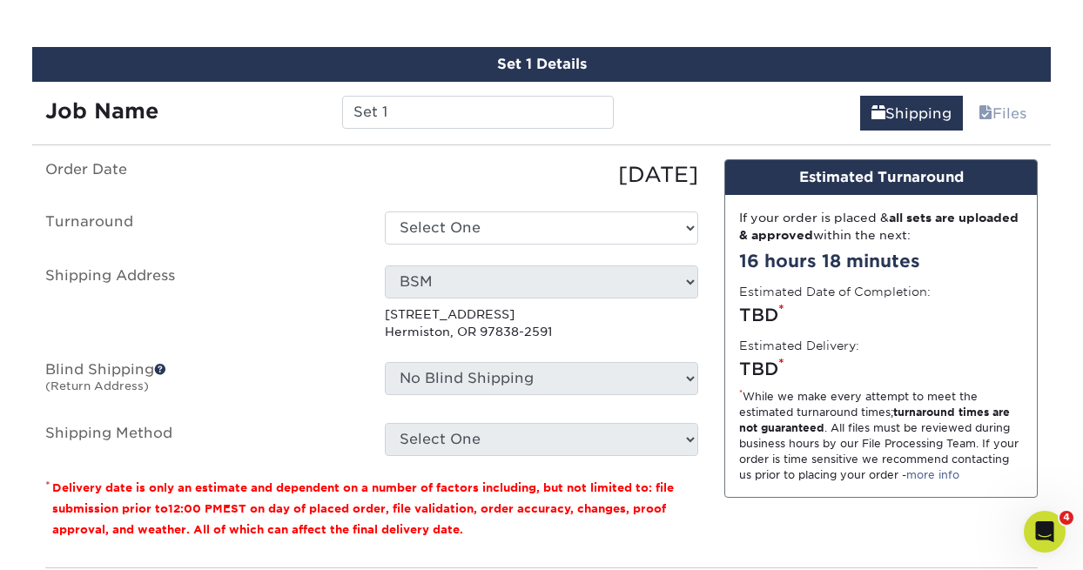
scroll to position [1068, 0]
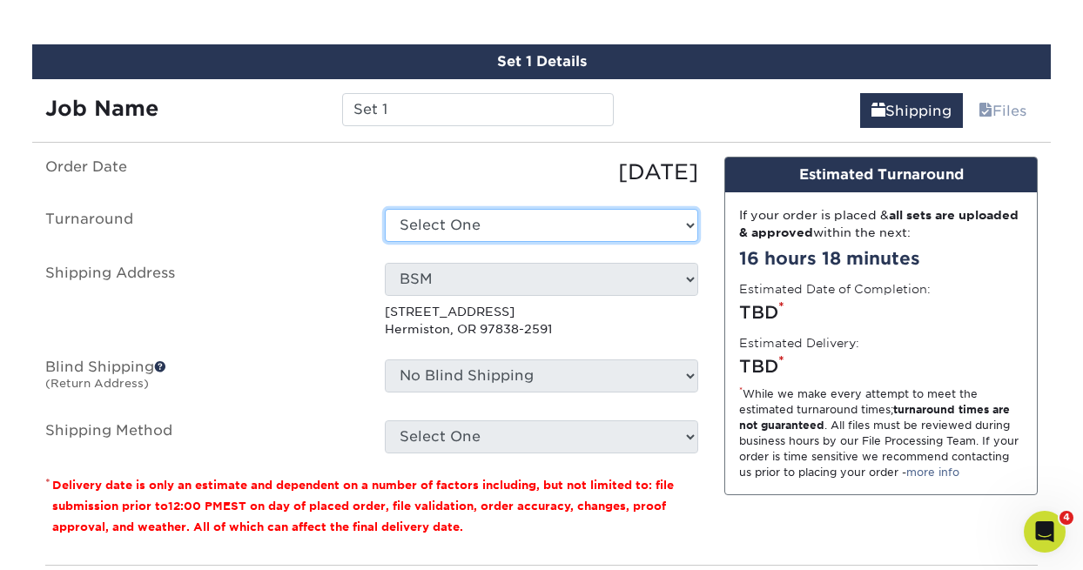
select select "daeee239-1cf4-403f-860f-e366b9ee29d2"
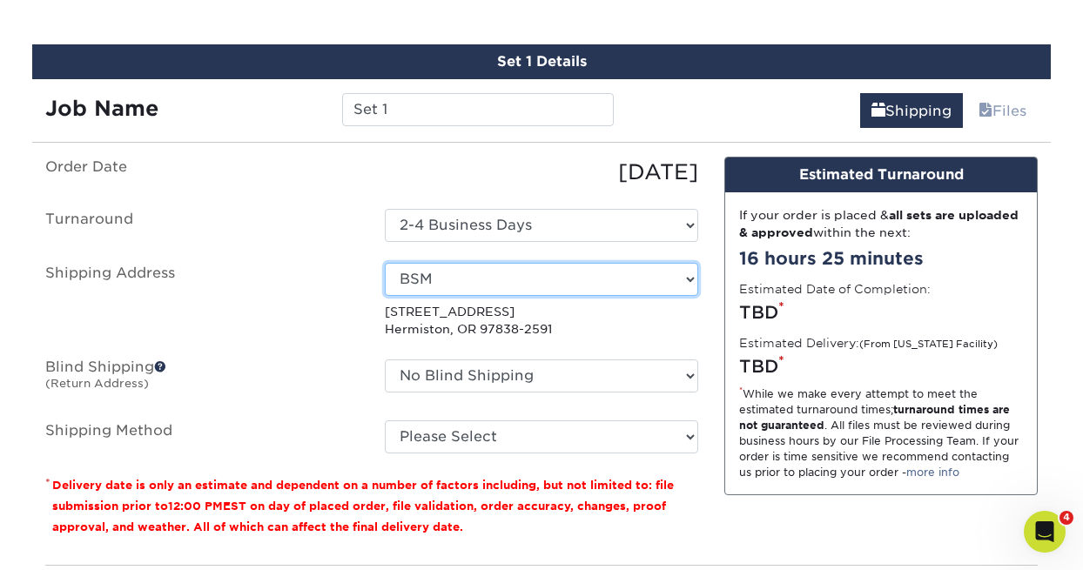
select select "8884"
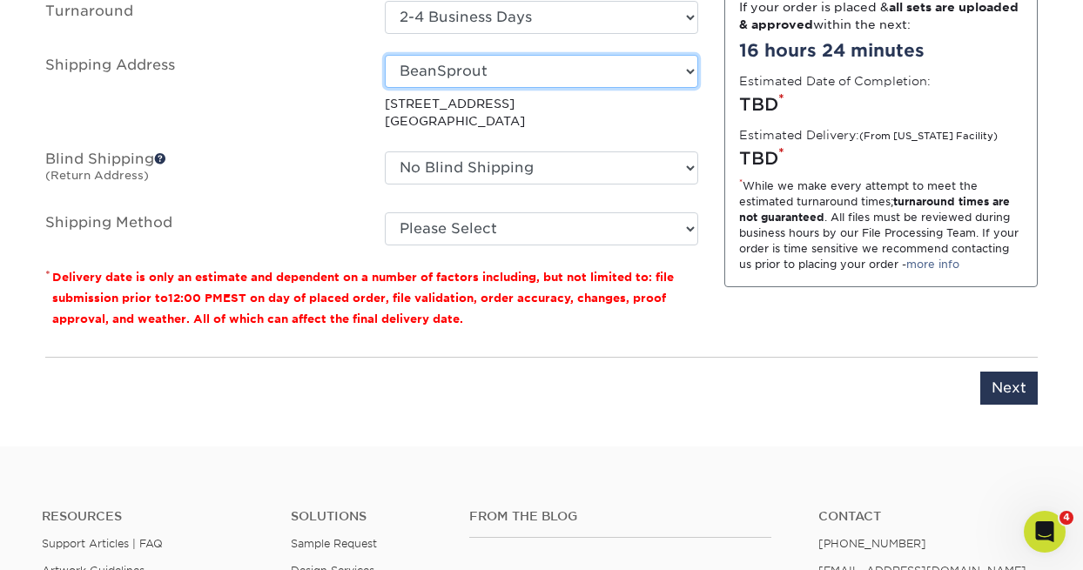
scroll to position [1243, 0]
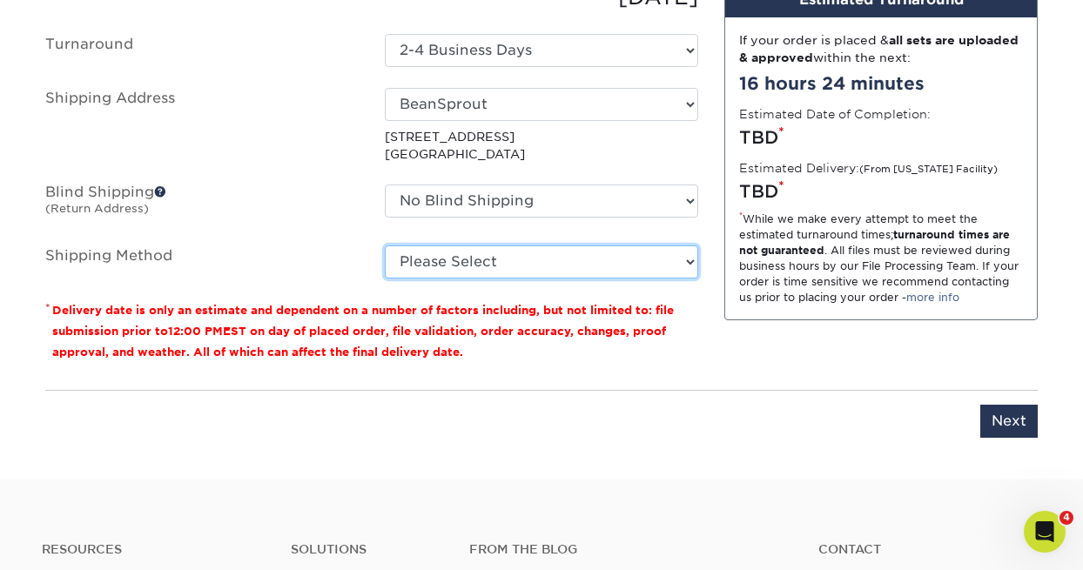
select select "03"
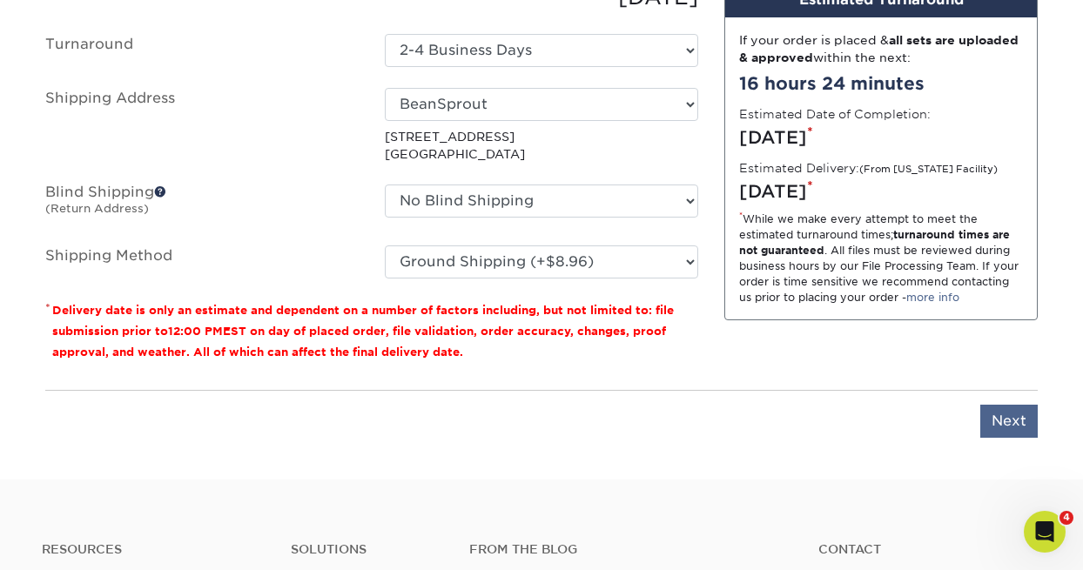
click at [1008, 417] on input "Next" at bounding box center [1008, 421] width 57 height 33
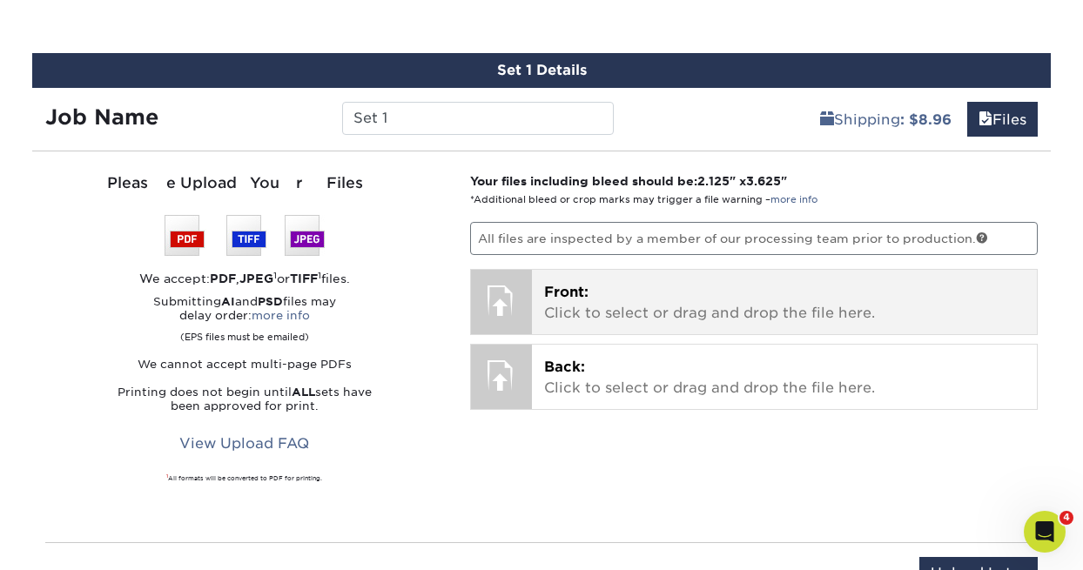
scroll to position [1203, 0]
